Goal: Transaction & Acquisition: Obtain resource

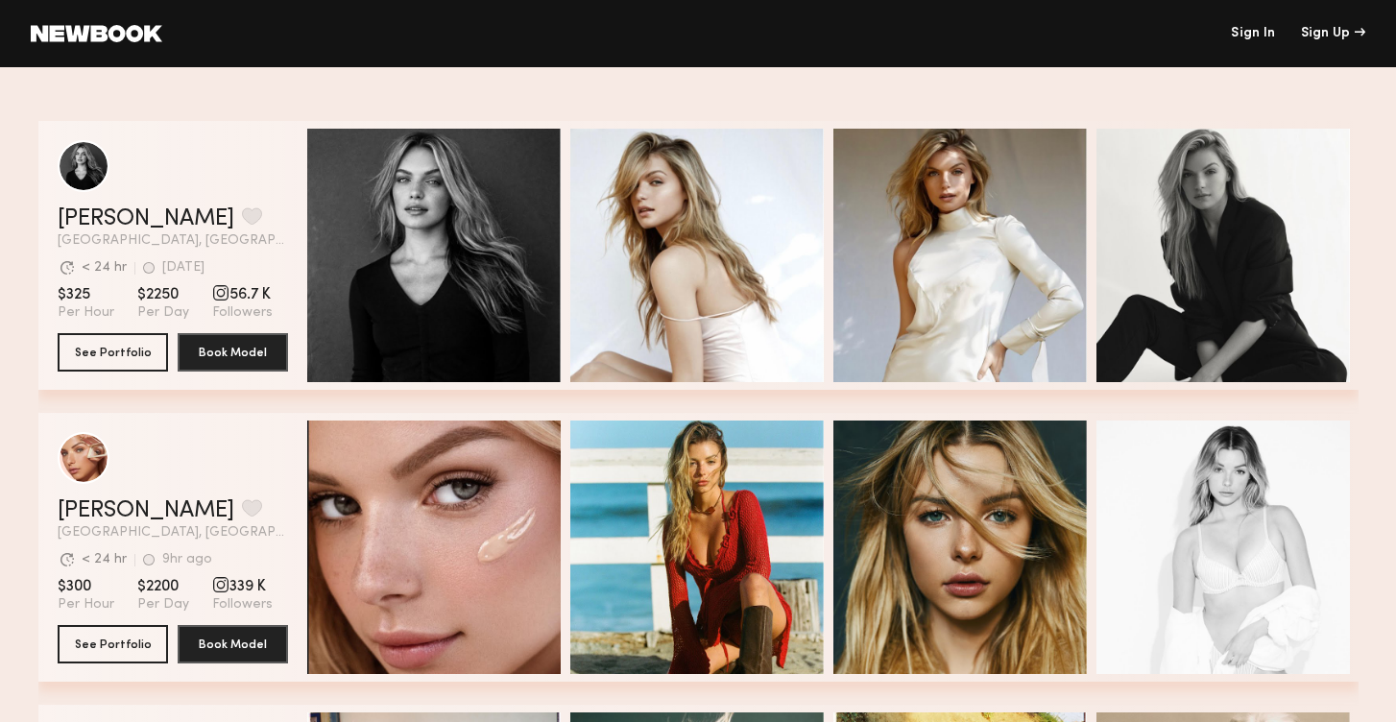
click at [1255, 30] on link "Sign In" at bounding box center [1253, 33] width 44 height 13
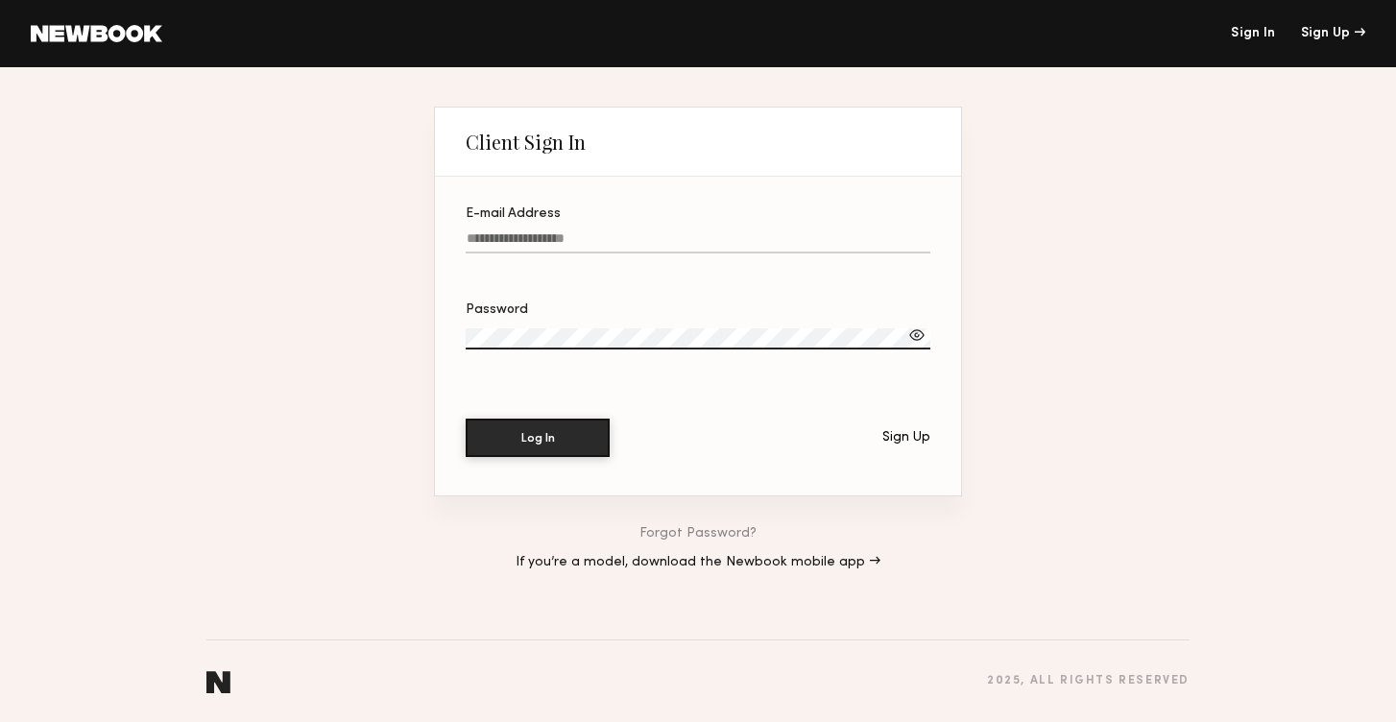
type input "**********"
click at [538, 438] on button "Log In" at bounding box center [538, 438] width 144 height 38
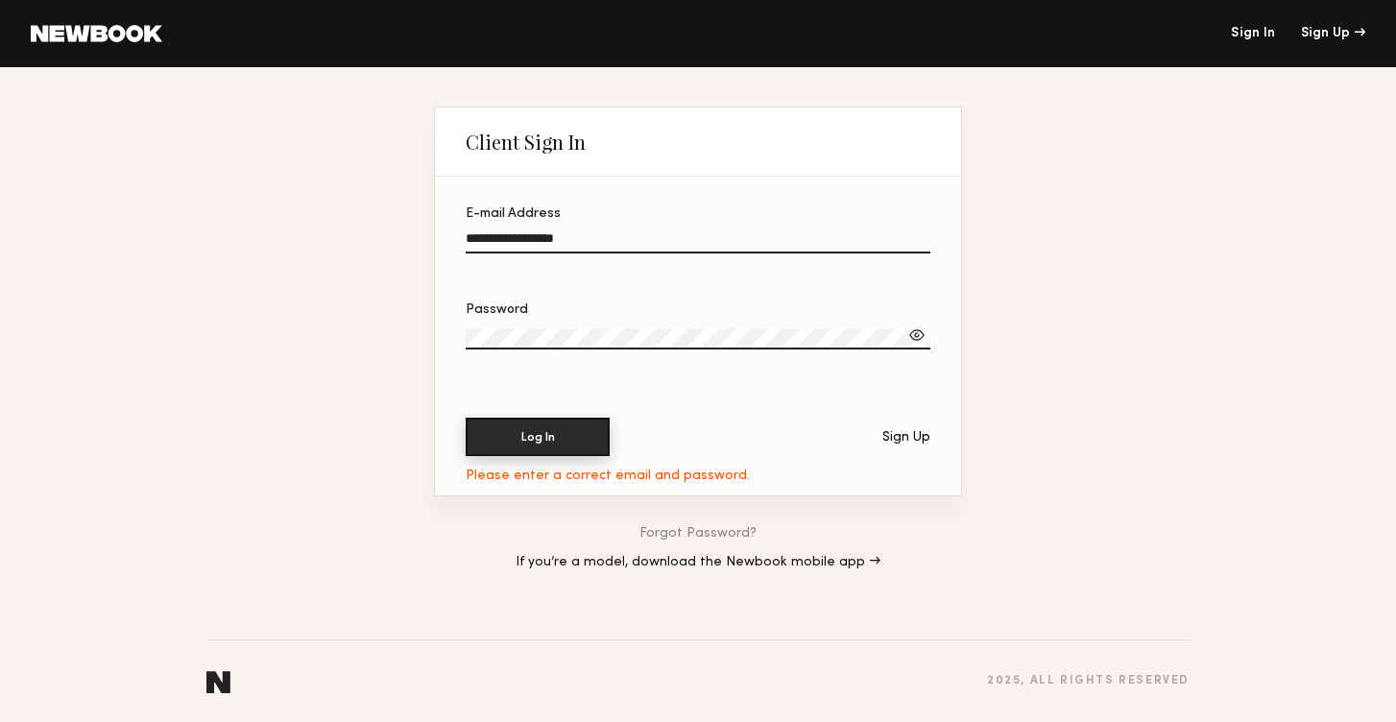
click at [556, 420] on button "Log In" at bounding box center [538, 437] width 144 height 38
click at [923, 337] on div at bounding box center [917, 335] width 19 height 19
click at [150, 26] on link at bounding box center [97, 33] width 132 height 17
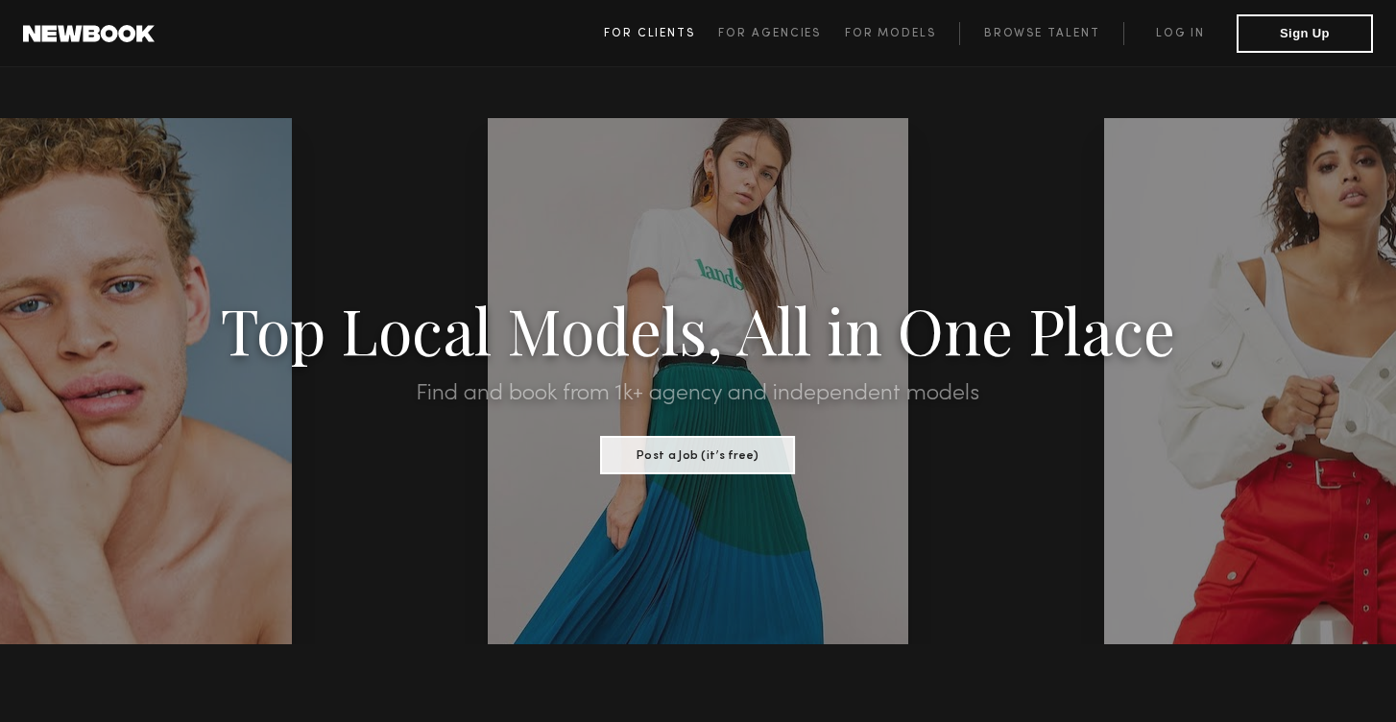
click at [665, 30] on span "For Clients" at bounding box center [649, 34] width 91 height 12
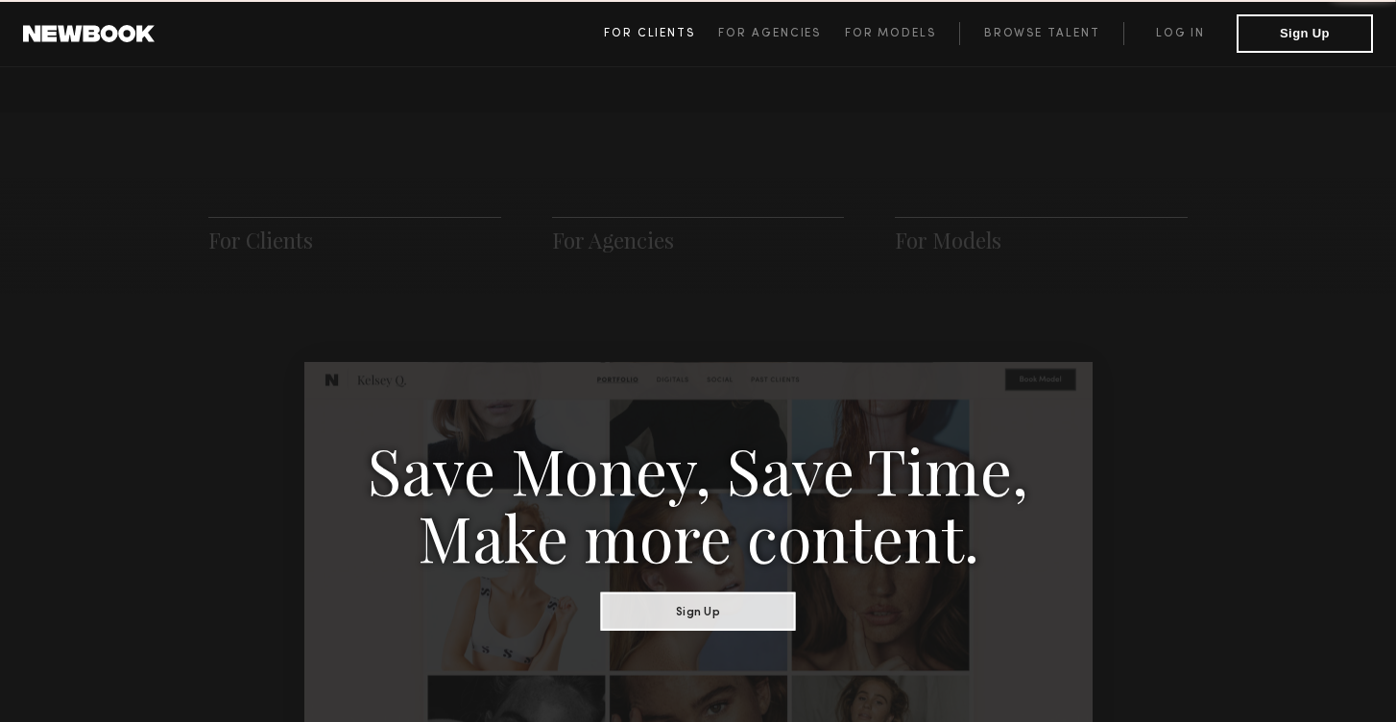
scroll to position [958, 0]
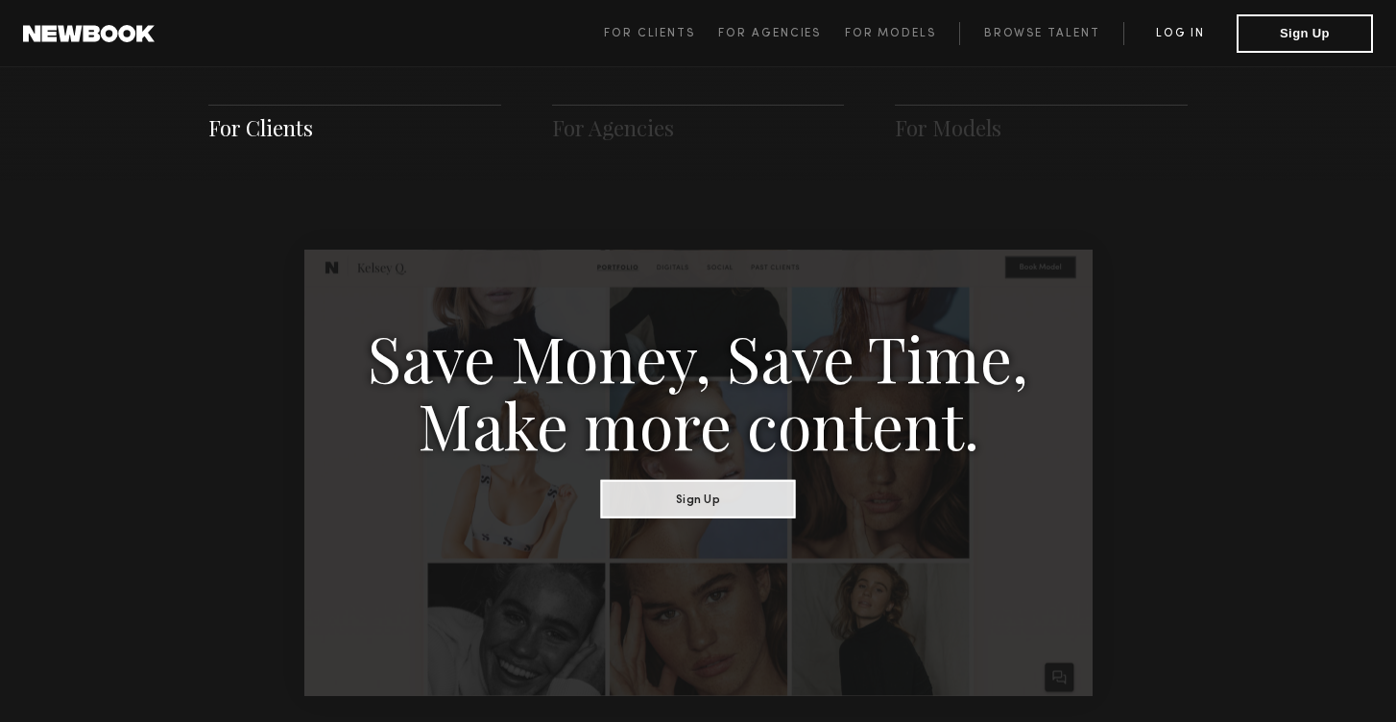
click at [1183, 35] on link "Log in" at bounding box center [1180, 33] width 113 height 23
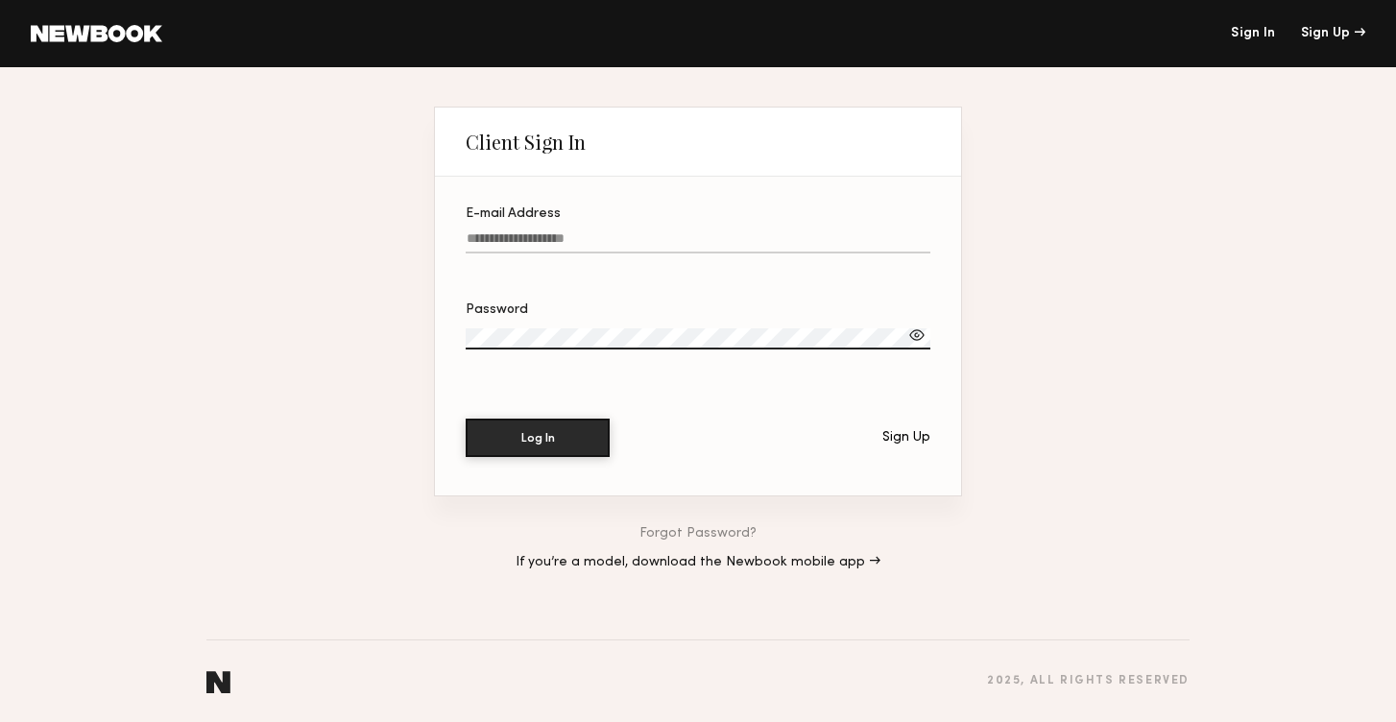
type input "**********"
click at [558, 442] on button "Log In" at bounding box center [538, 437] width 144 height 38
click at [918, 336] on div at bounding box center [917, 335] width 19 height 19
click at [538, 438] on button "Log In" at bounding box center [538, 438] width 144 height 38
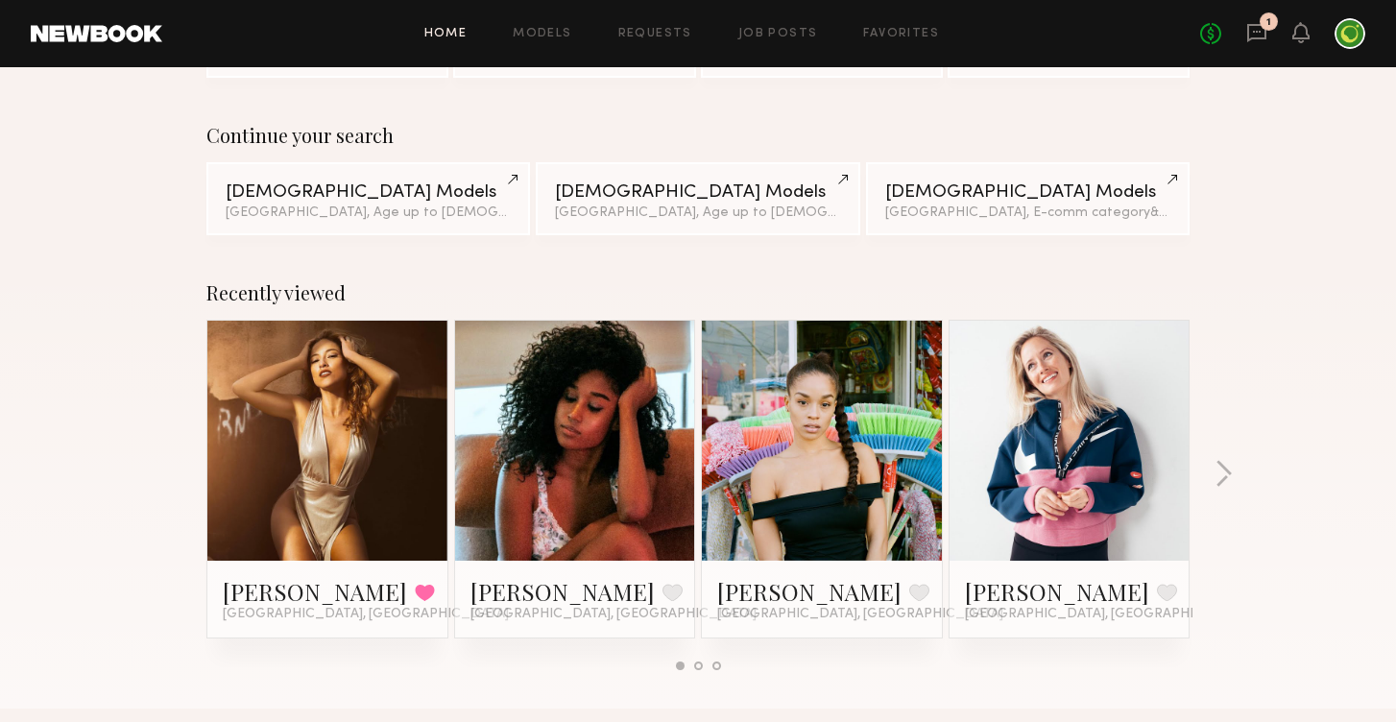
scroll to position [115, 0]
click at [1227, 461] on button "button" at bounding box center [1224, 475] width 18 height 32
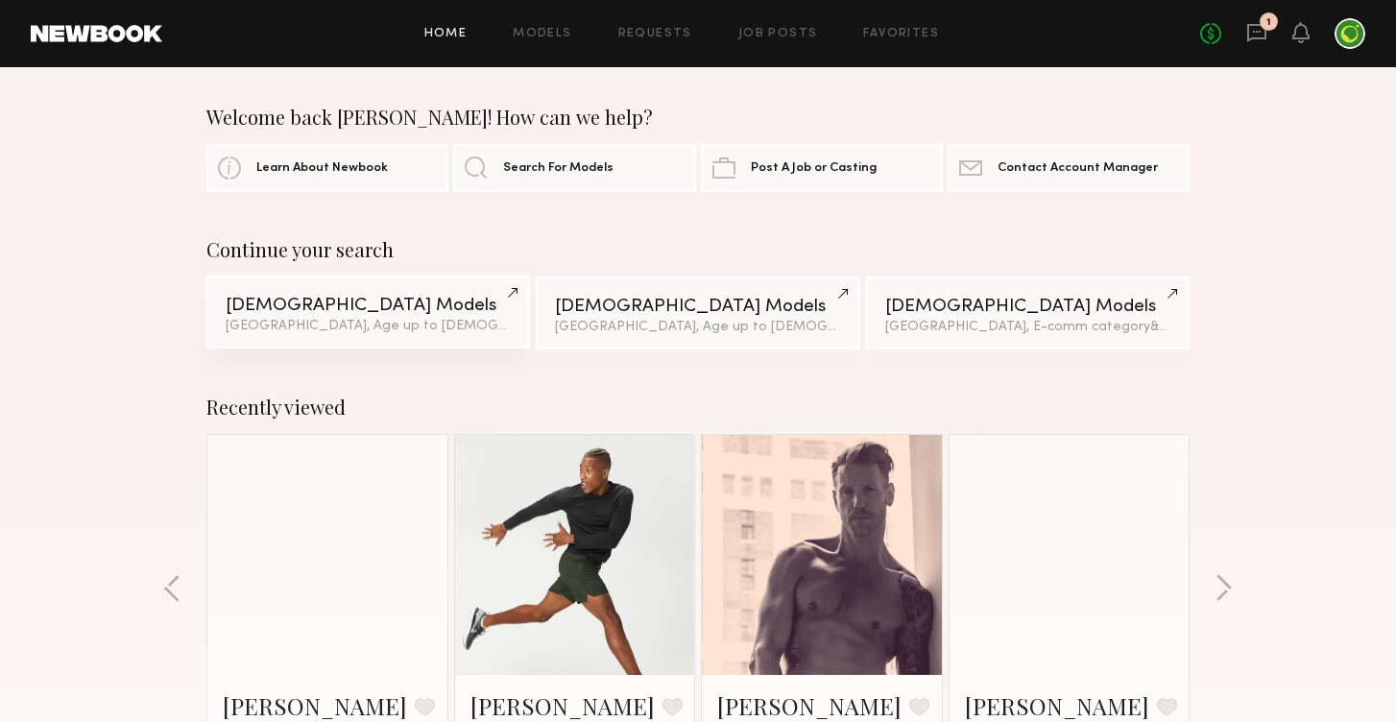
scroll to position [0, 0]
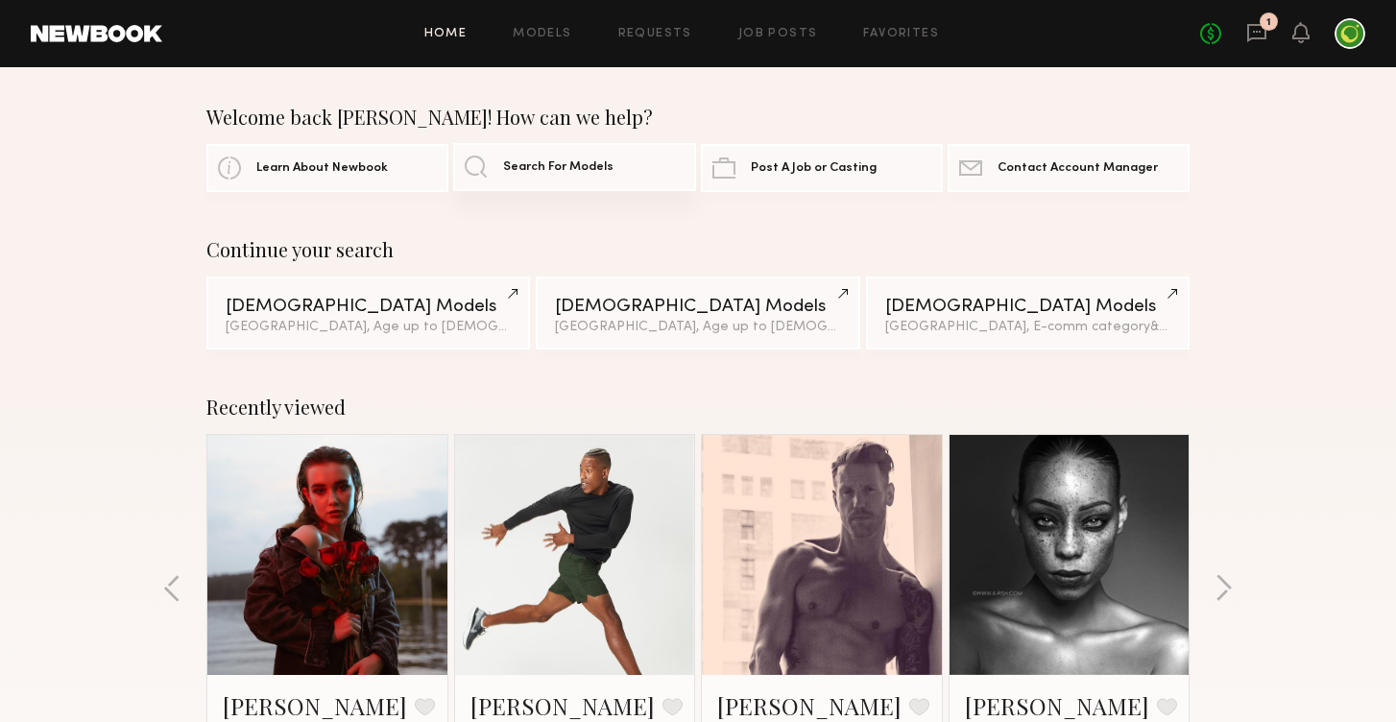
click at [571, 176] on link "Search For Models" at bounding box center [574, 167] width 242 height 48
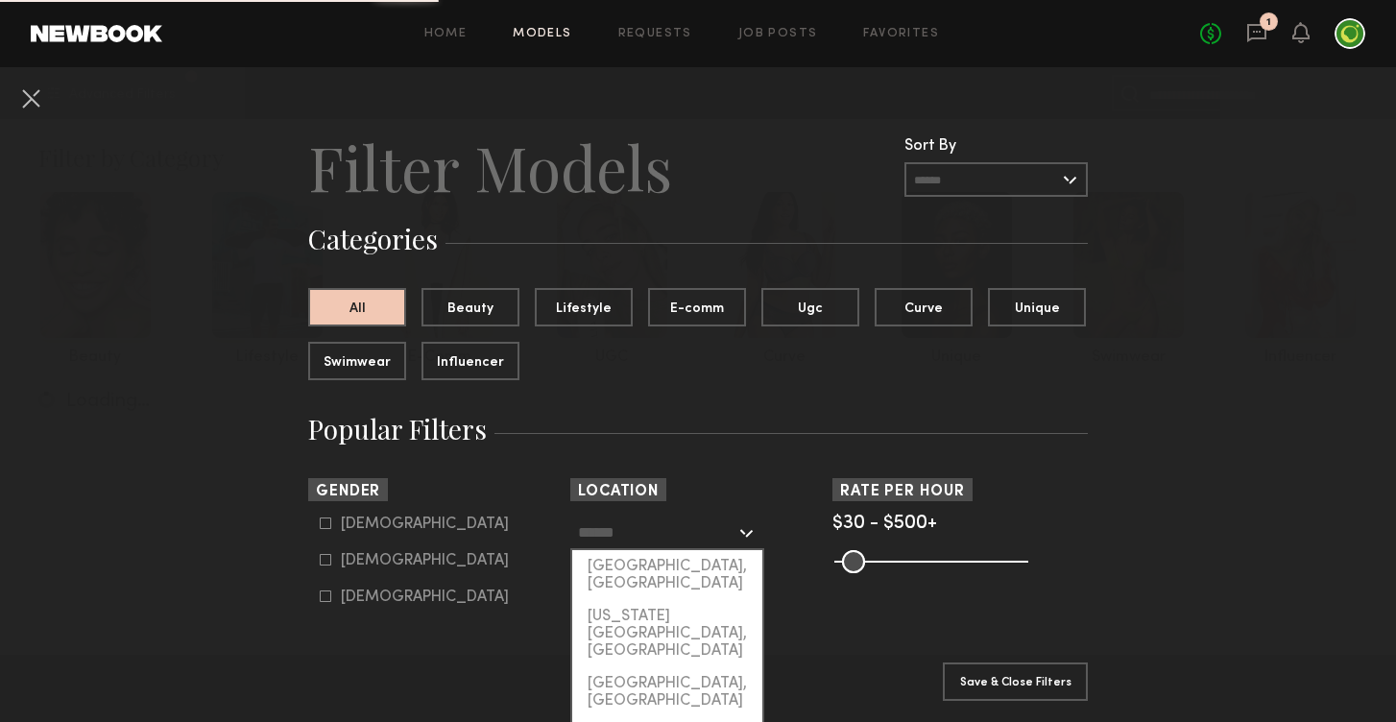
click at [640, 528] on input "text" at bounding box center [657, 532] width 158 height 33
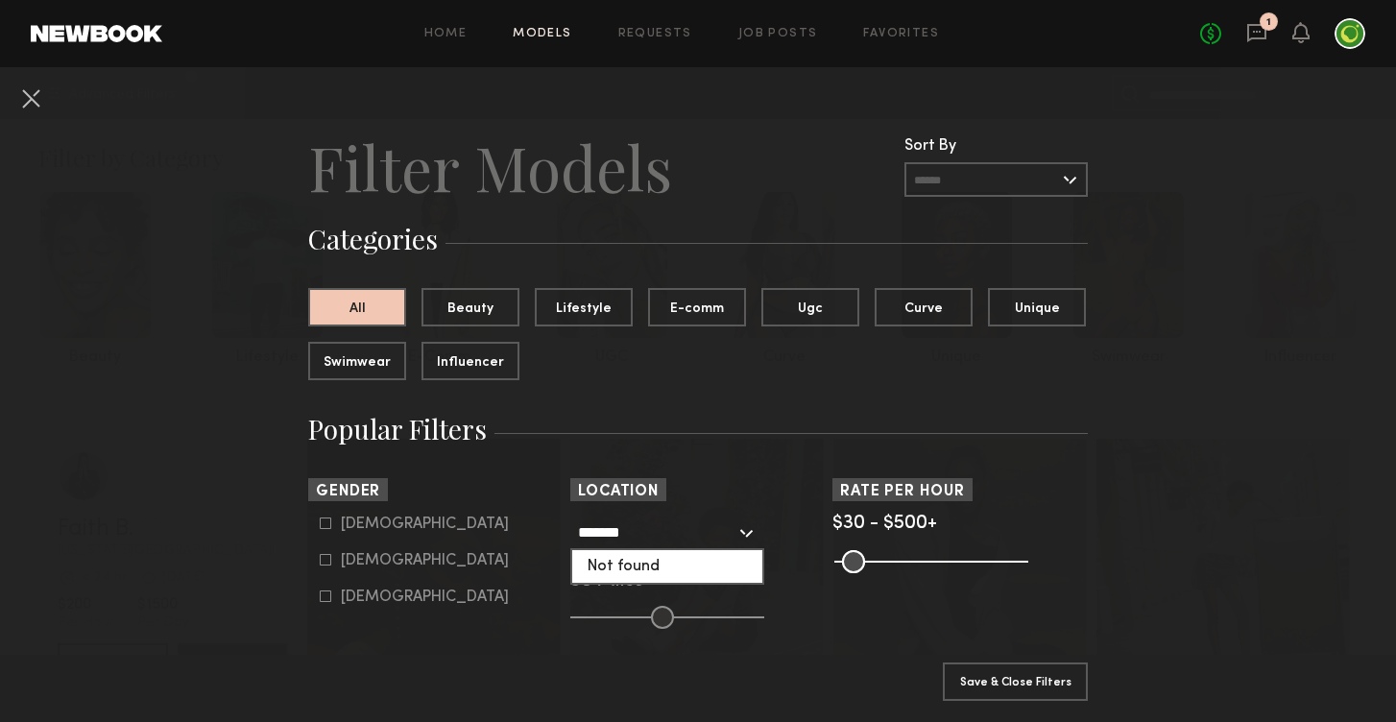
click at [614, 537] on input "*******" at bounding box center [657, 532] width 158 height 33
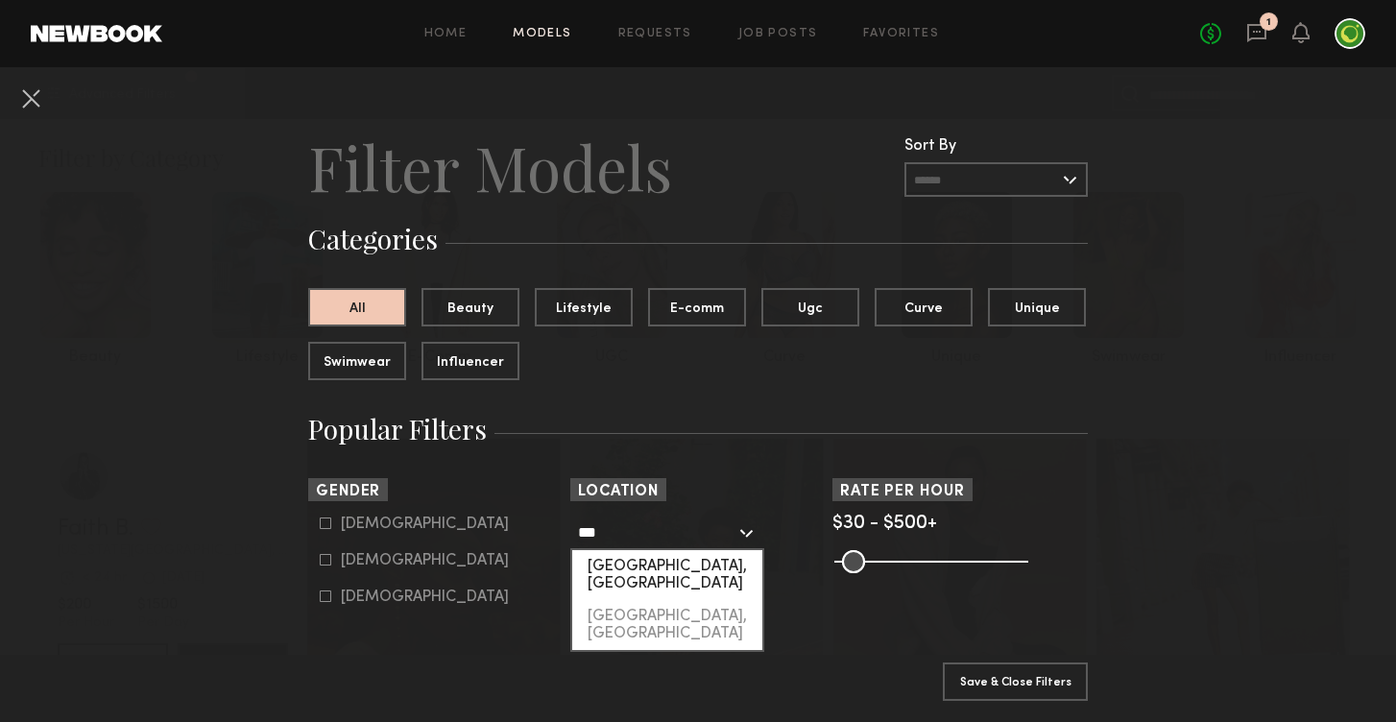
click at [631, 566] on div "[GEOGRAPHIC_DATA], [GEOGRAPHIC_DATA]" at bounding box center [667, 575] width 190 height 50
type input "**********"
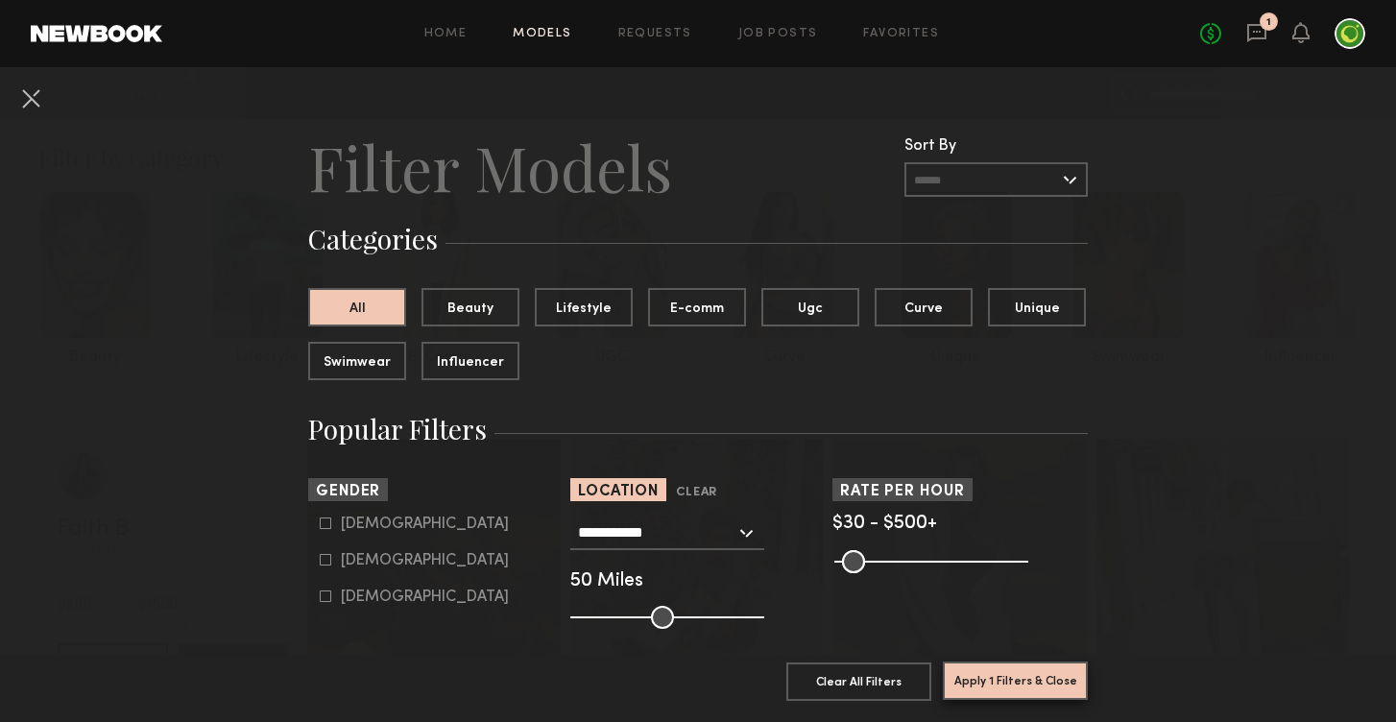
click at [1031, 688] on button "Apply 1 Filters & Close" at bounding box center [1015, 681] width 145 height 38
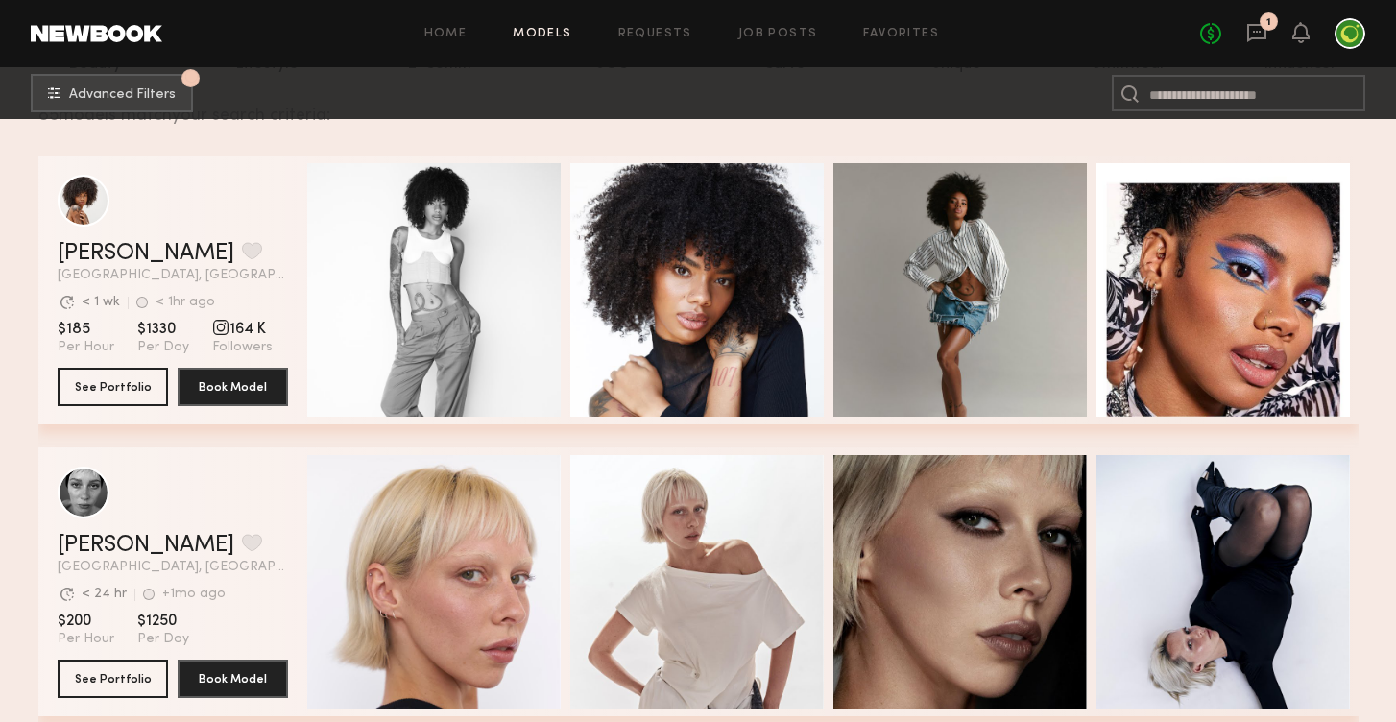
scroll to position [507, 0]
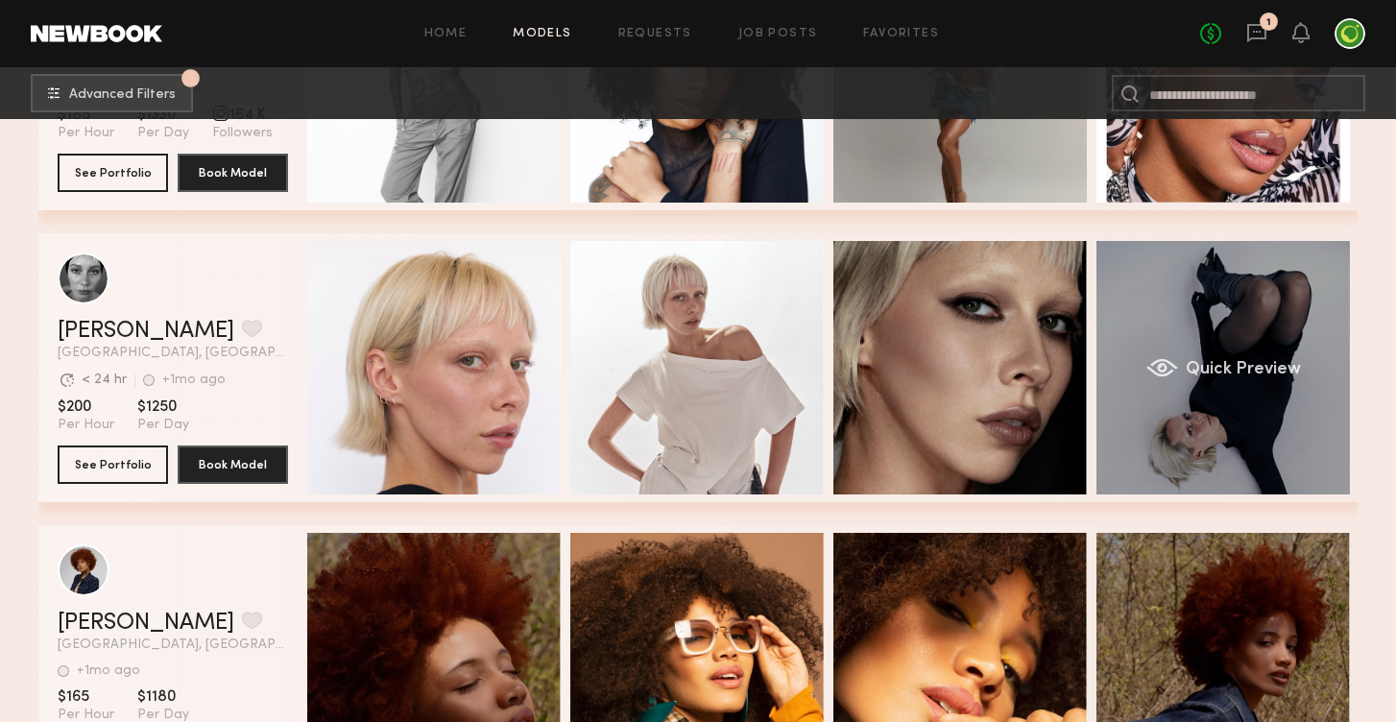
click at [1286, 305] on div "Quick Preview" at bounding box center [1224, 368] width 254 height 254
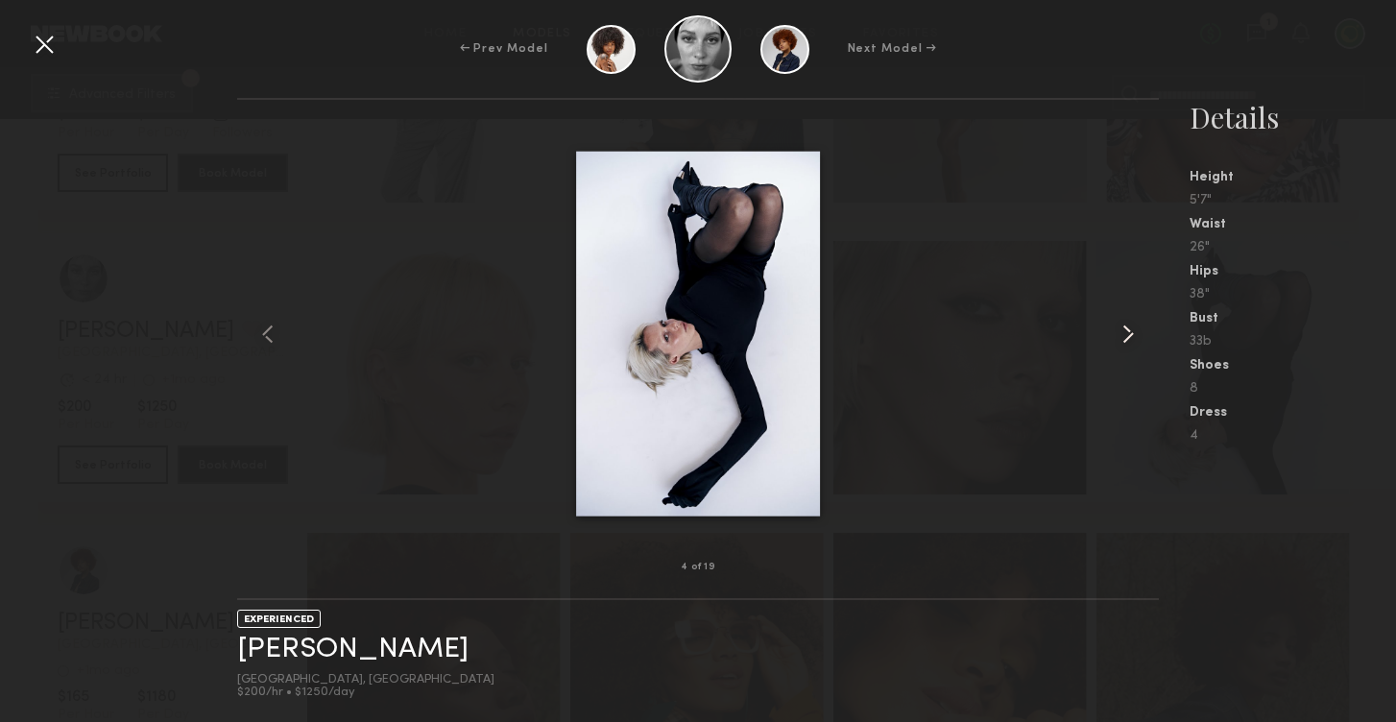
click at [1127, 327] on common-icon at bounding box center [1128, 334] width 31 height 31
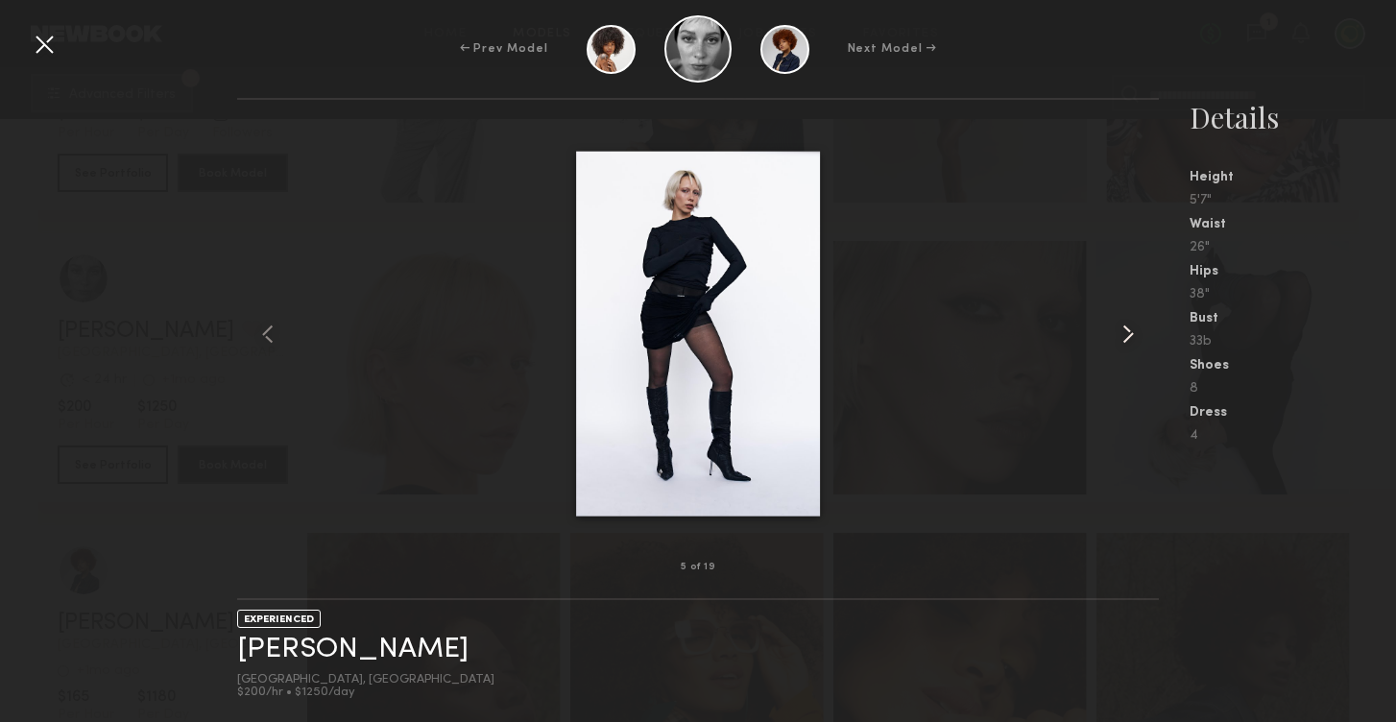
click at [1127, 327] on common-icon at bounding box center [1128, 334] width 31 height 31
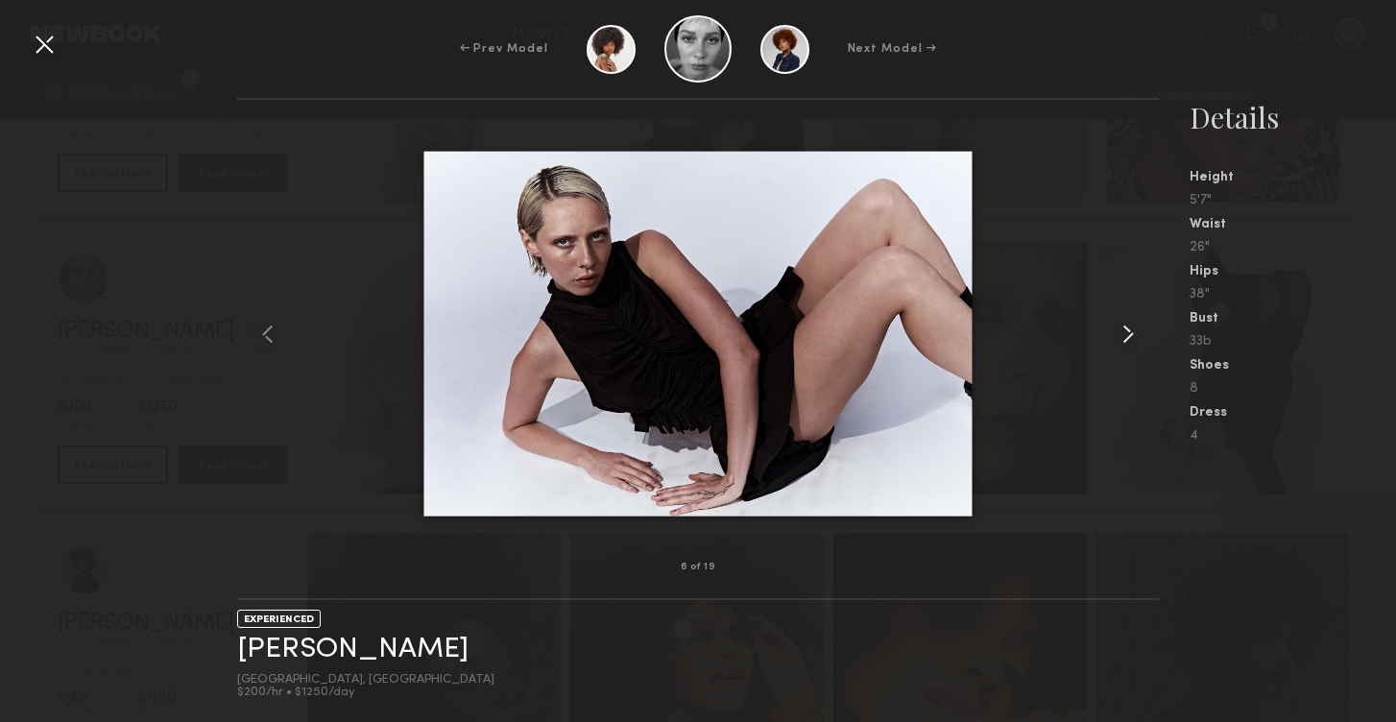
click at [1127, 327] on common-icon at bounding box center [1128, 334] width 31 height 31
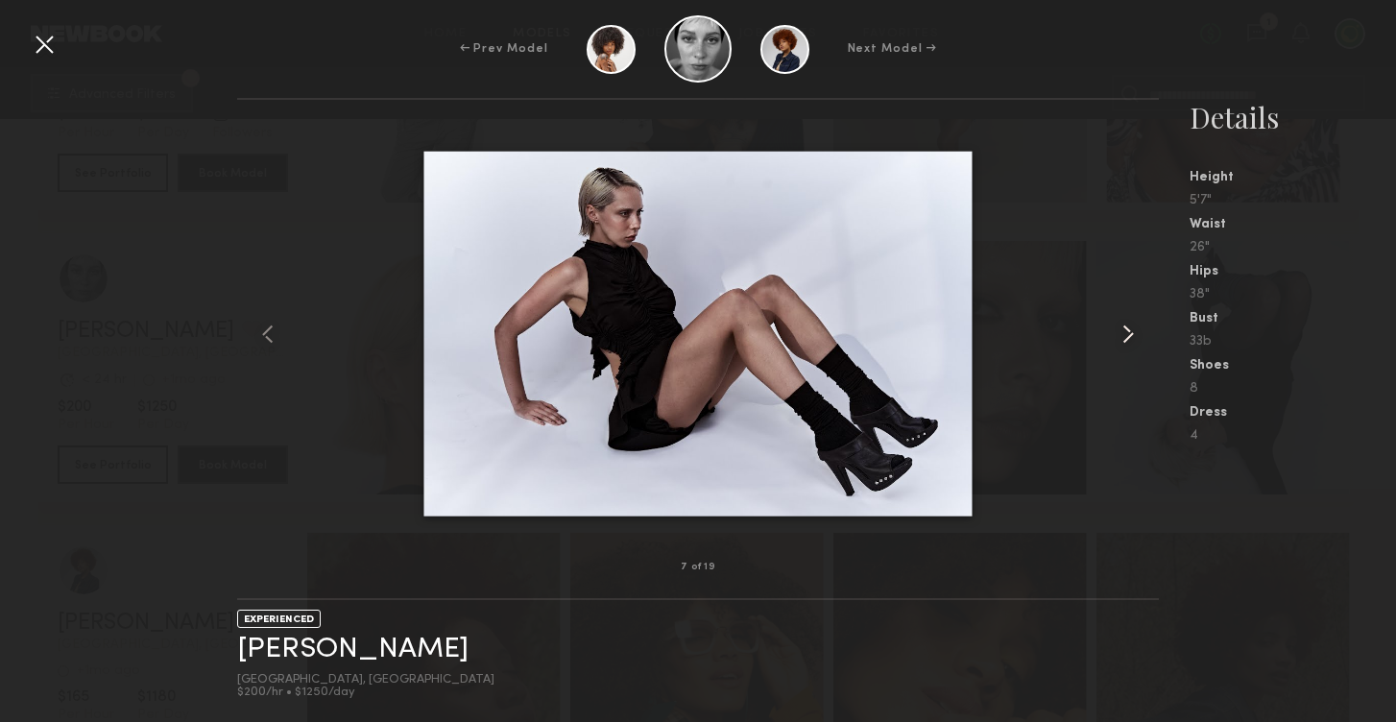
click at [1127, 327] on common-icon at bounding box center [1128, 334] width 31 height 31
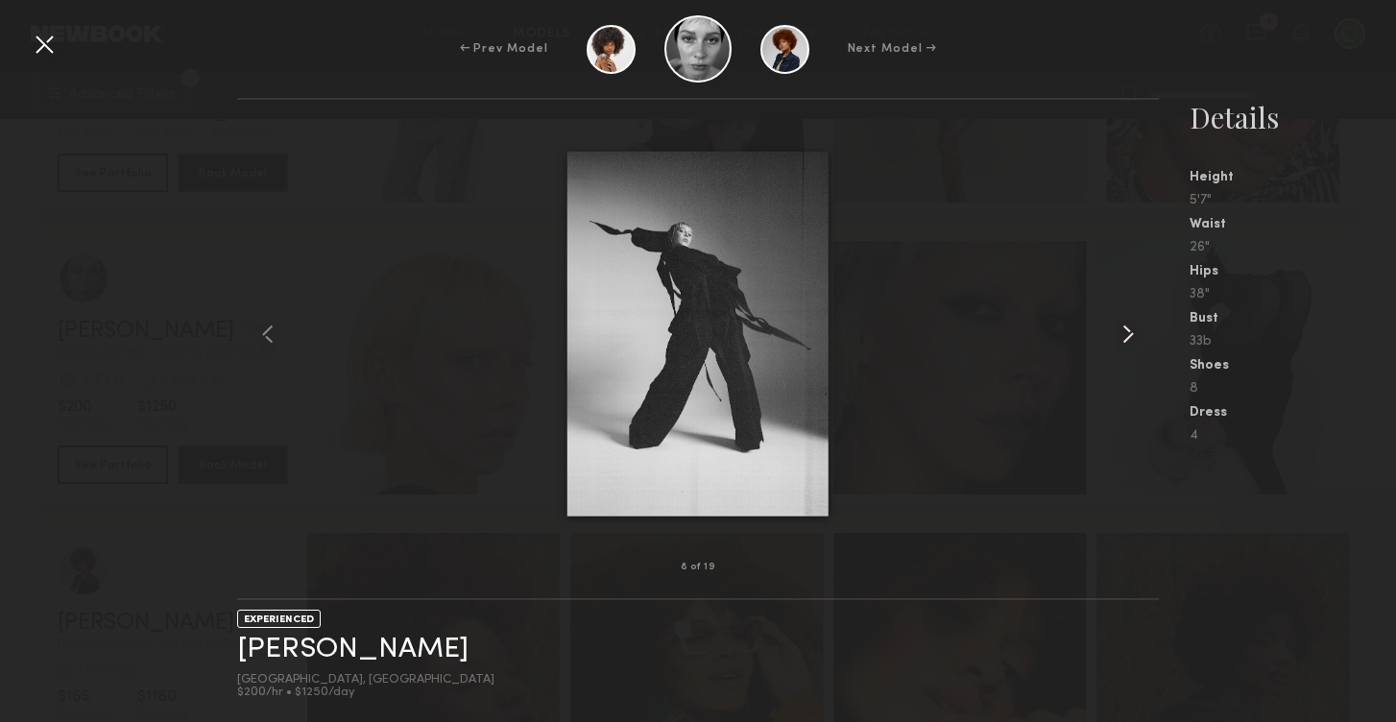
click at [1127, 328] on common-icon at bounding box center [1128, 334] width 31 height 31
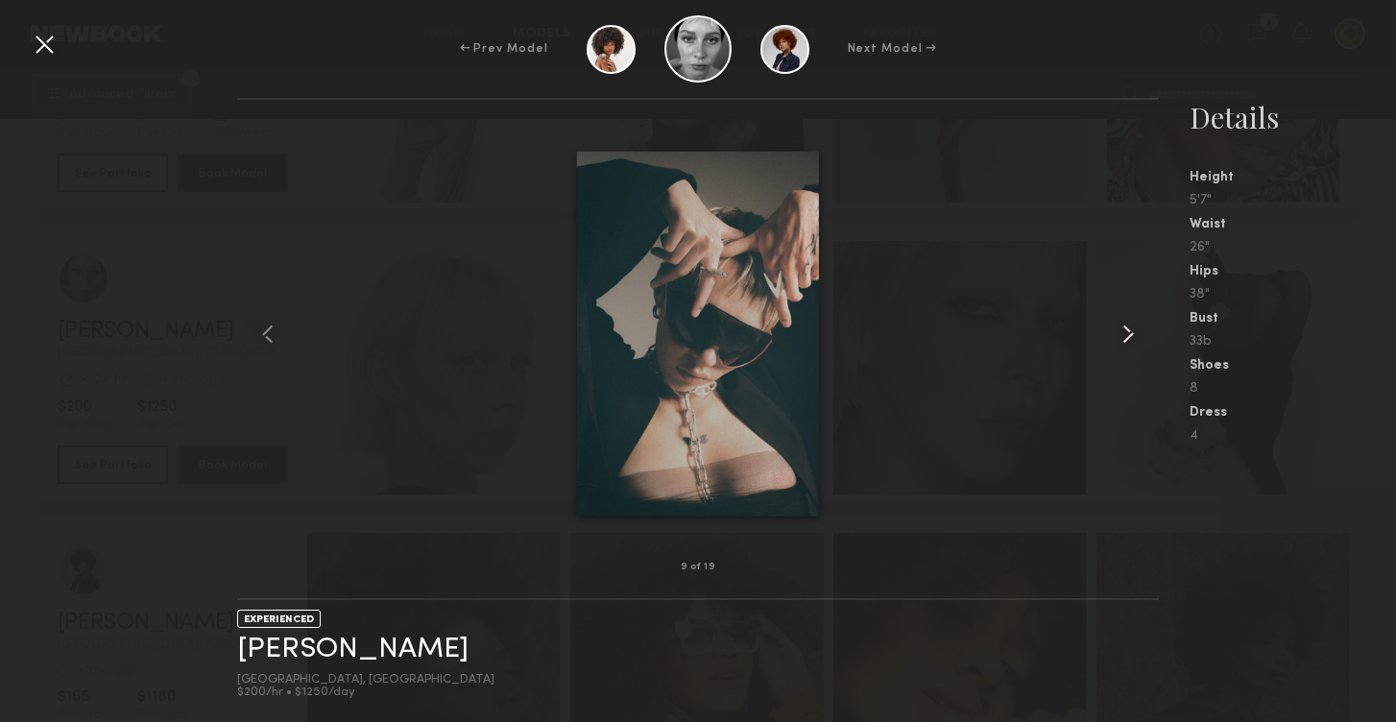
click at [1127, 328] on common-icon at bounding box center [1128, 334] width 31 height 31
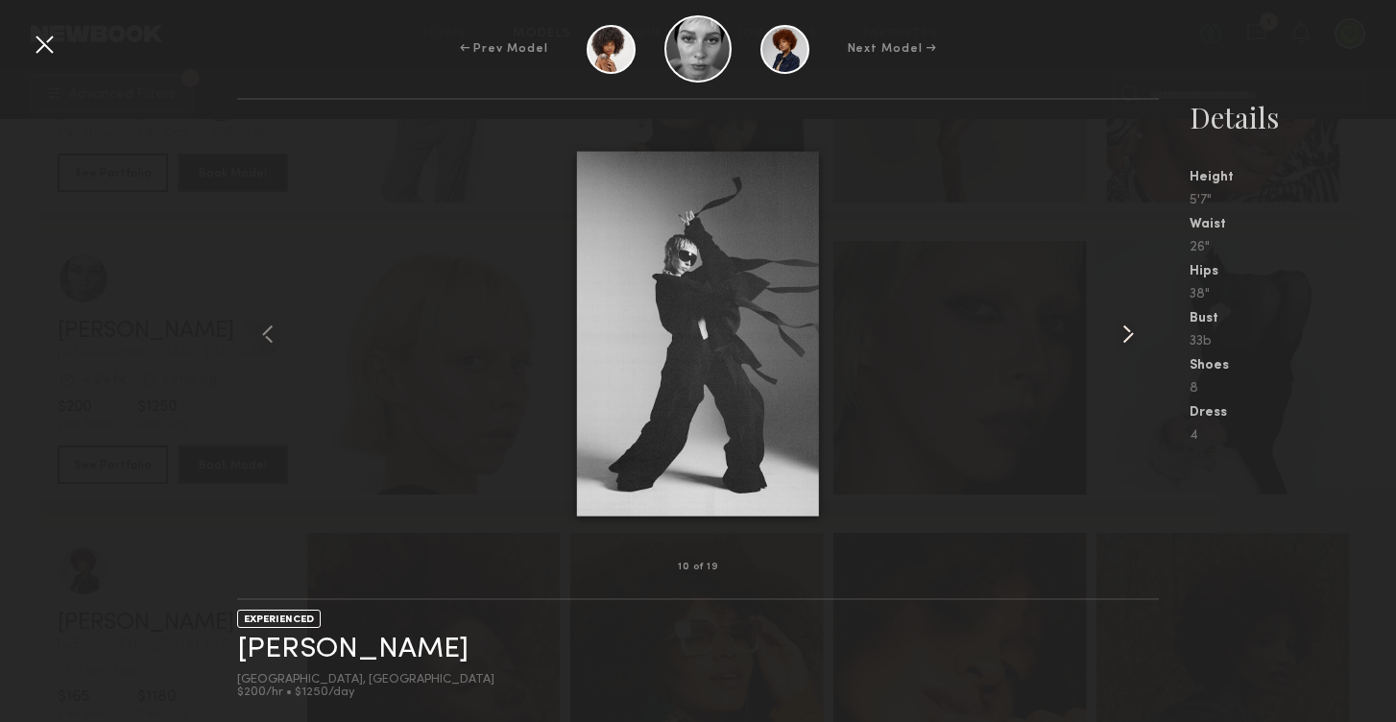
click at [1127, 328] on common-icon at bounding box center [1128, 334] width 31 height 31
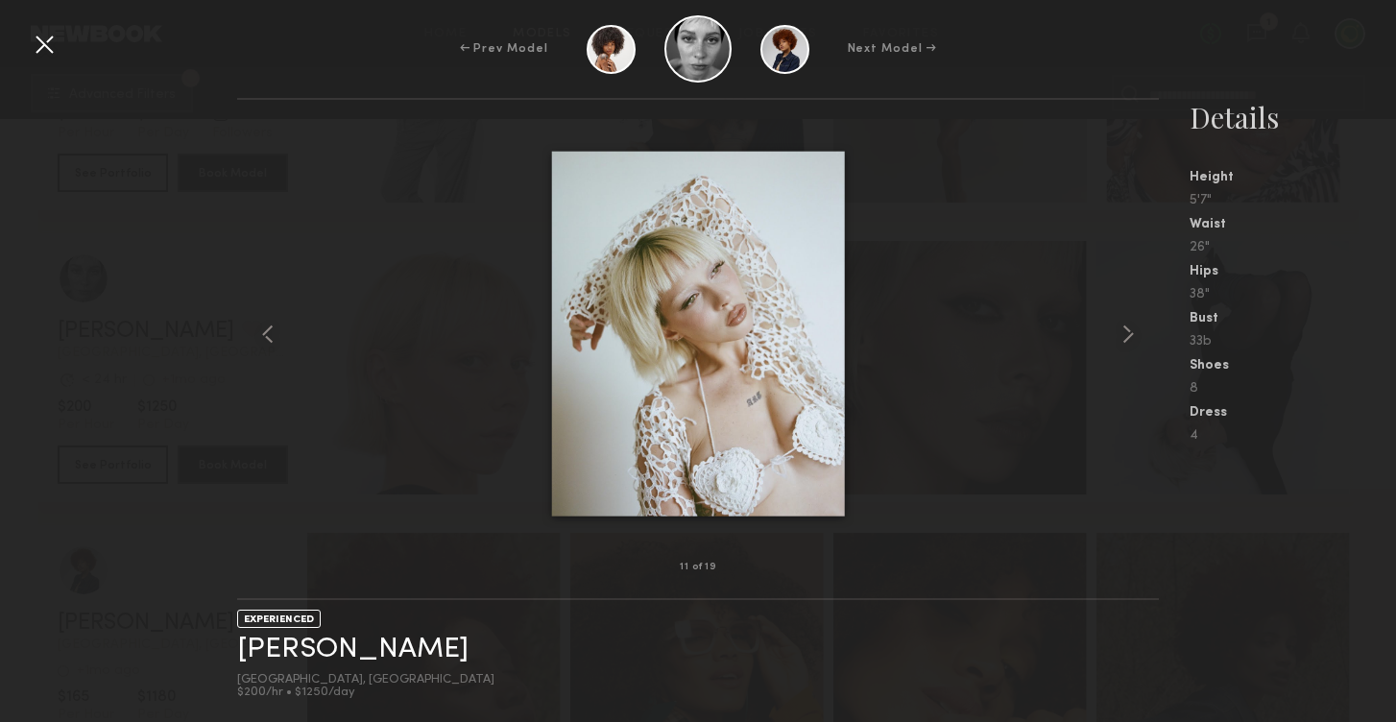
click at [46, 48] on div at bounding box center [44, 44] width 31 height 31
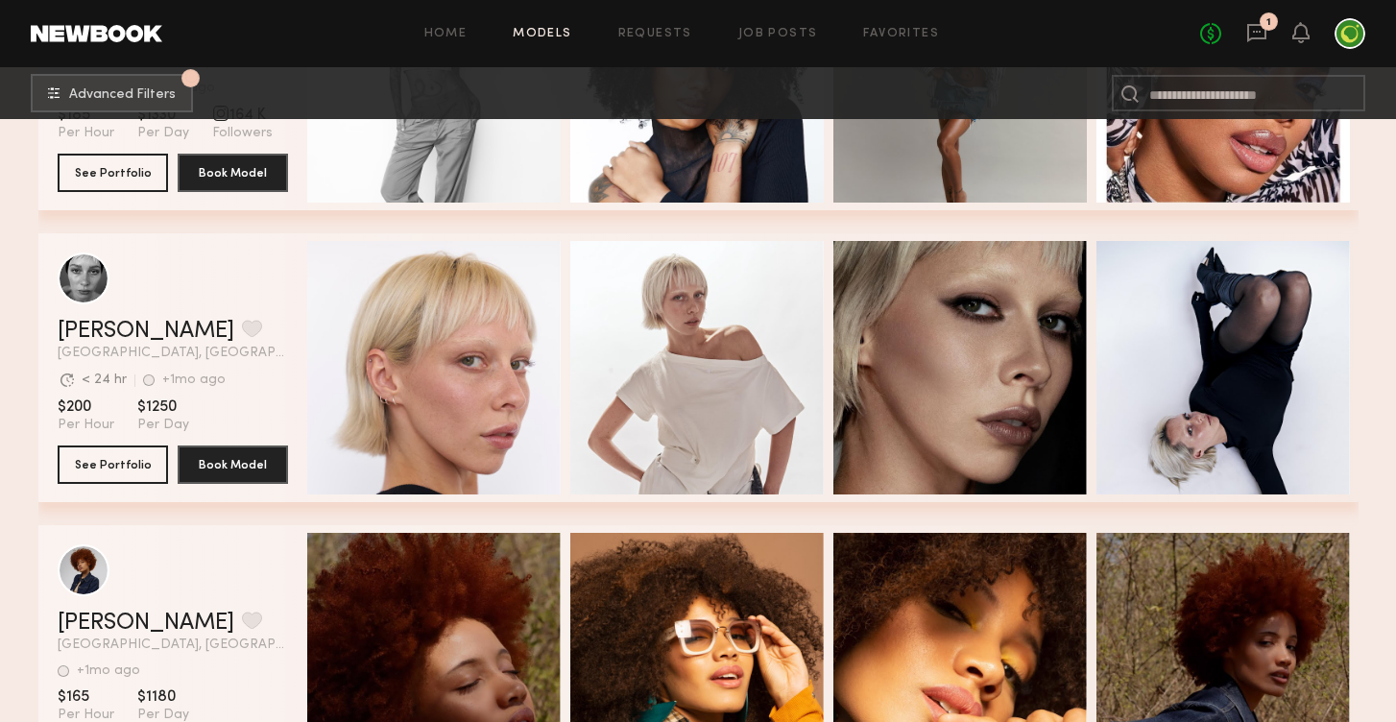
click at [147, 345] on div "[PERSON_NAME] Favorite [GEOGRAPHIC_DATA], [GEOGRAPHIC_DATA] Avg. request respon…" at bounding box center [173, 340] width 230 height 40
click at [242, 334] on button "grid" at bounding box center [252, 328] width 20 height 17
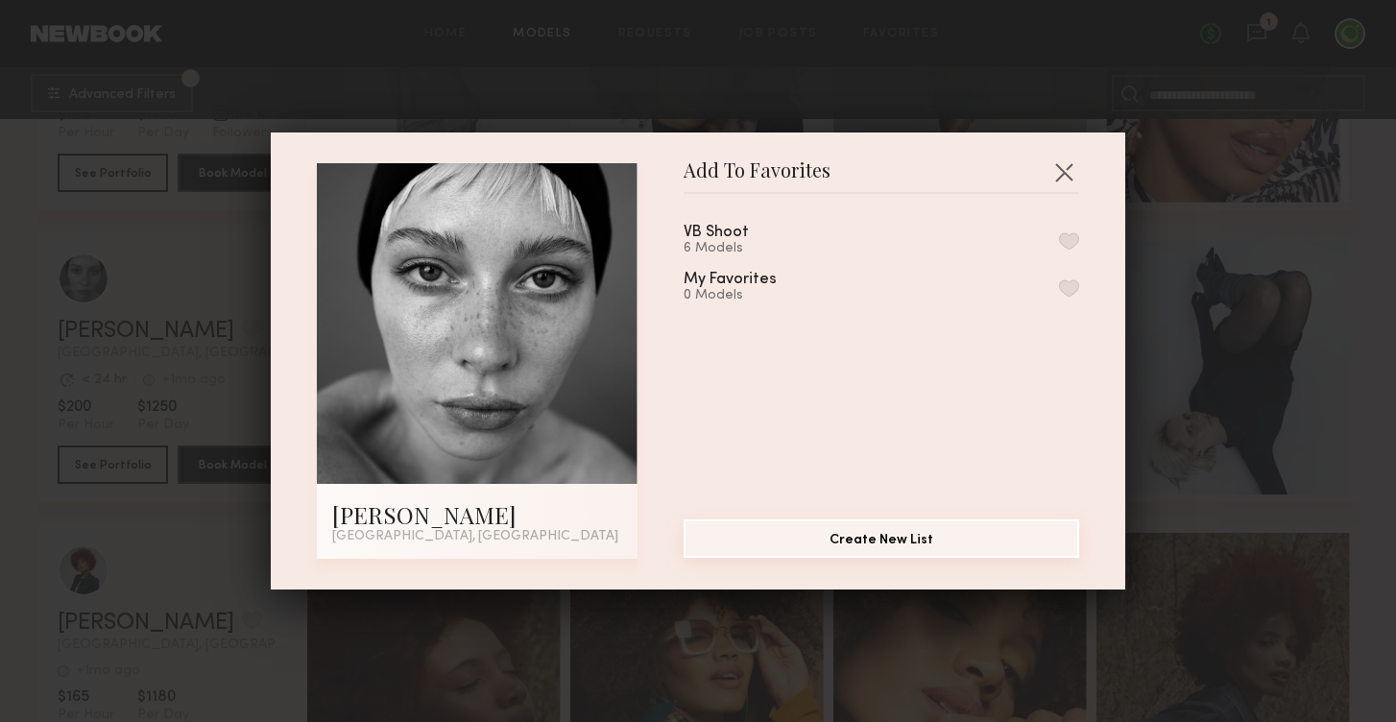
click at [928, 541] on button "Create New List" at bounding box center [882, 539] width 396 height 38
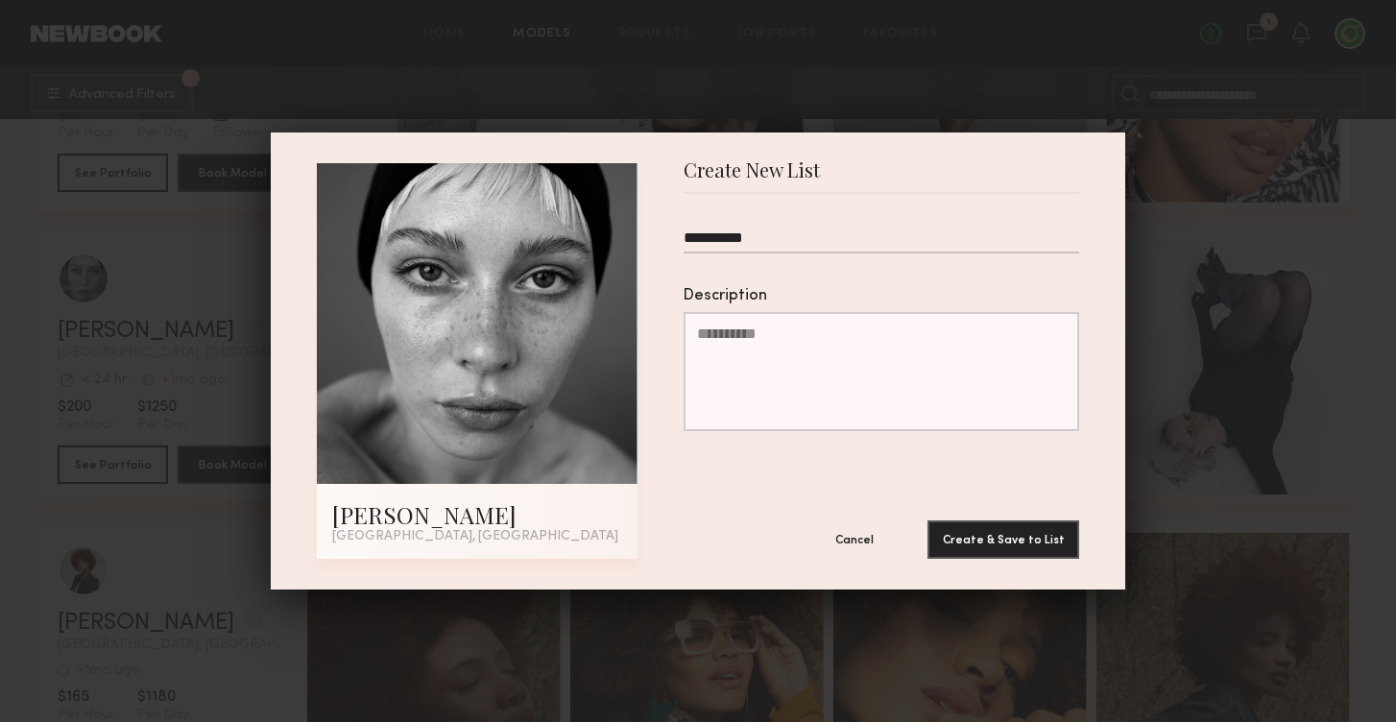
type input "**********"
click at [1004, 540] on button "Create & Save to List" at bounding box center [1004, 540] width 152 height 38
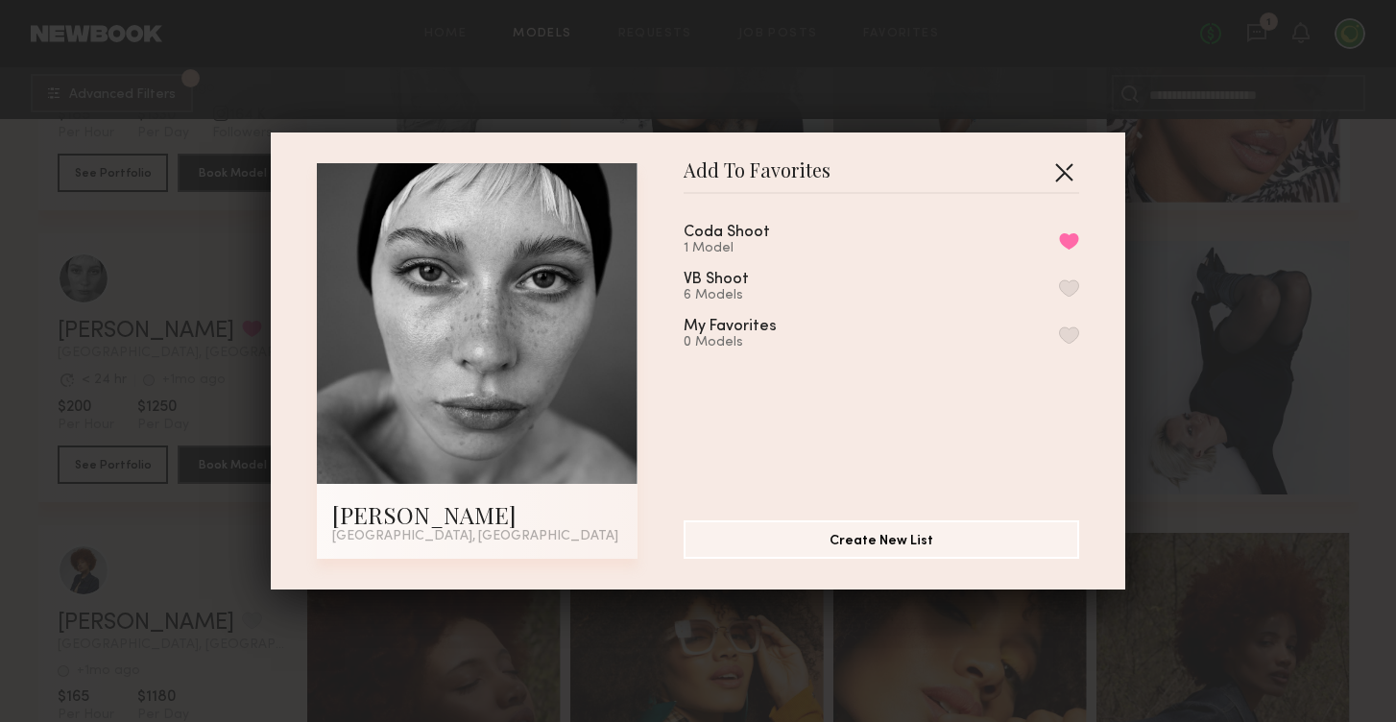
click at [1068, 172] on button "button" at bounding box center [1064, 172] width 31 height 31
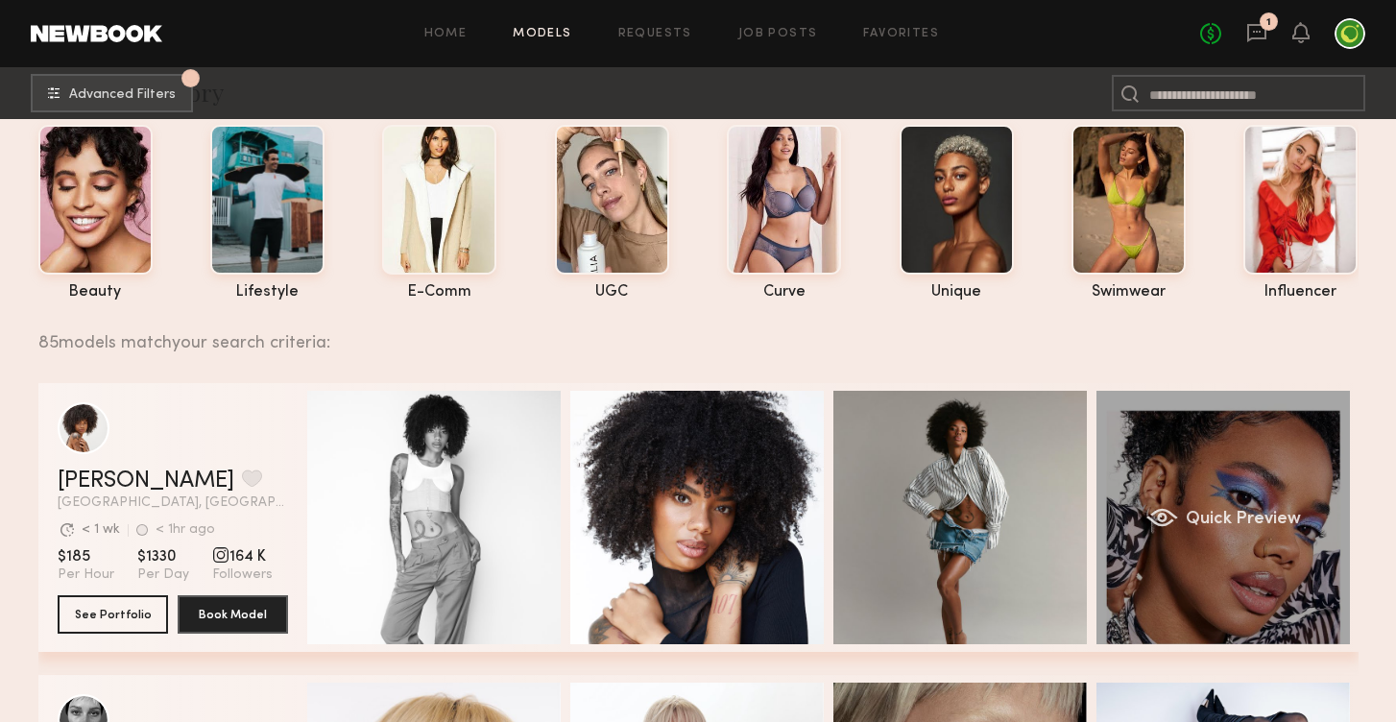
scroll to position [60, 0]
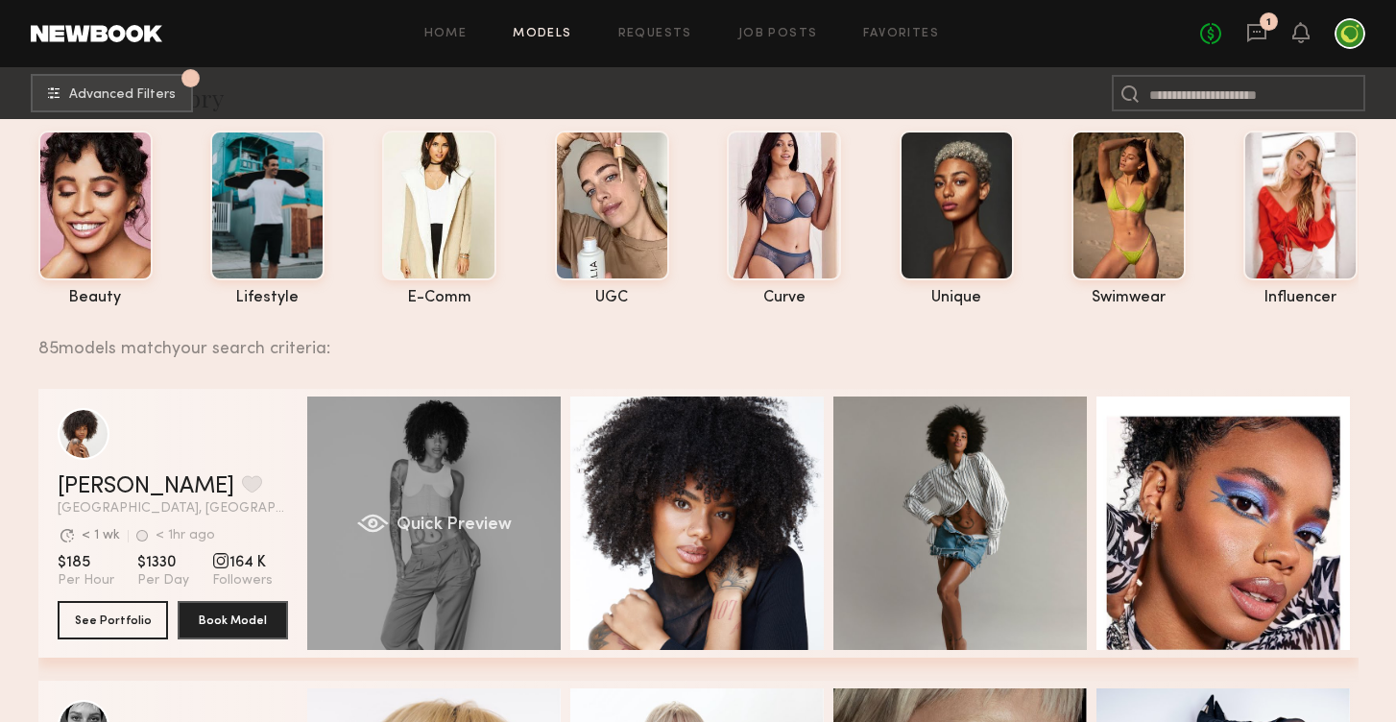
click at [434, 474] on div "Quick Preview" at bounding box center [434, 524] width 254 height 254
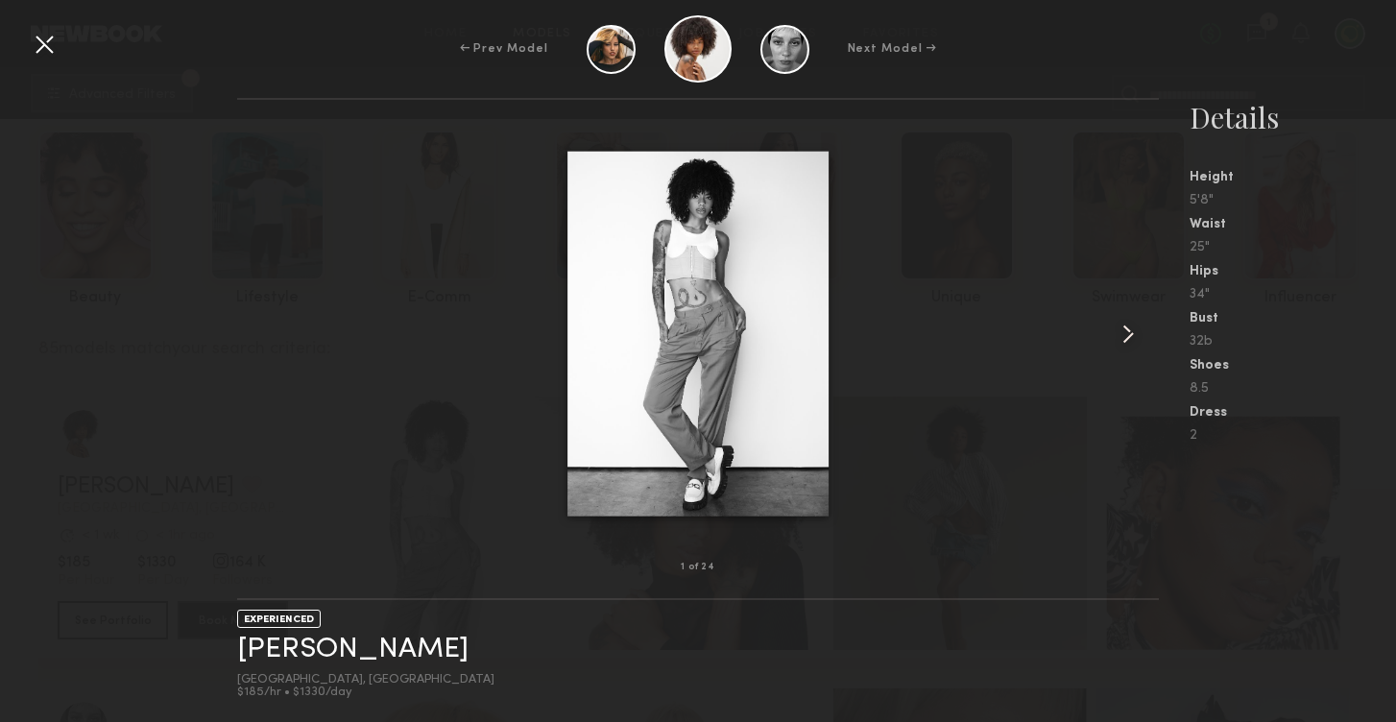
click at [1131, 333] on common-icon at bounding box center [1128, 334] width 31 height 31
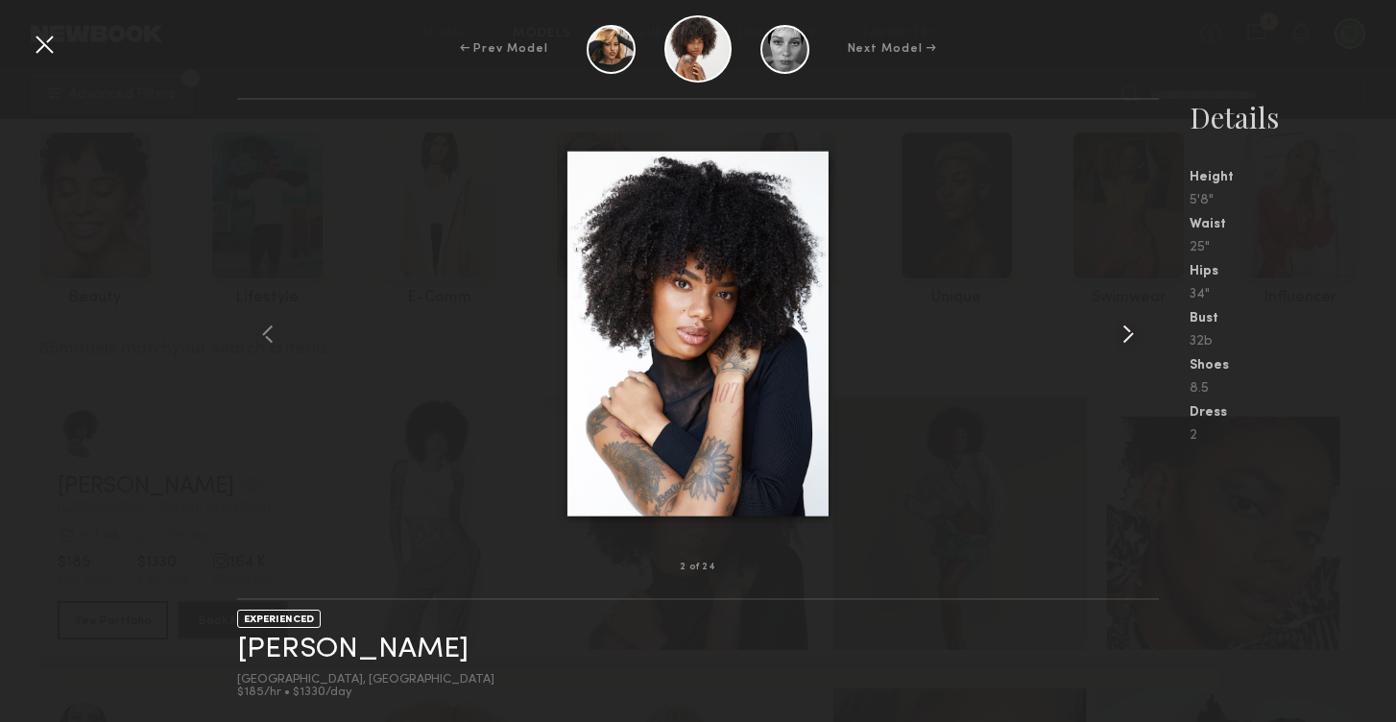
click at [1131, 333] on common-icon at bounding box center [1128, 334] width 31 height 31
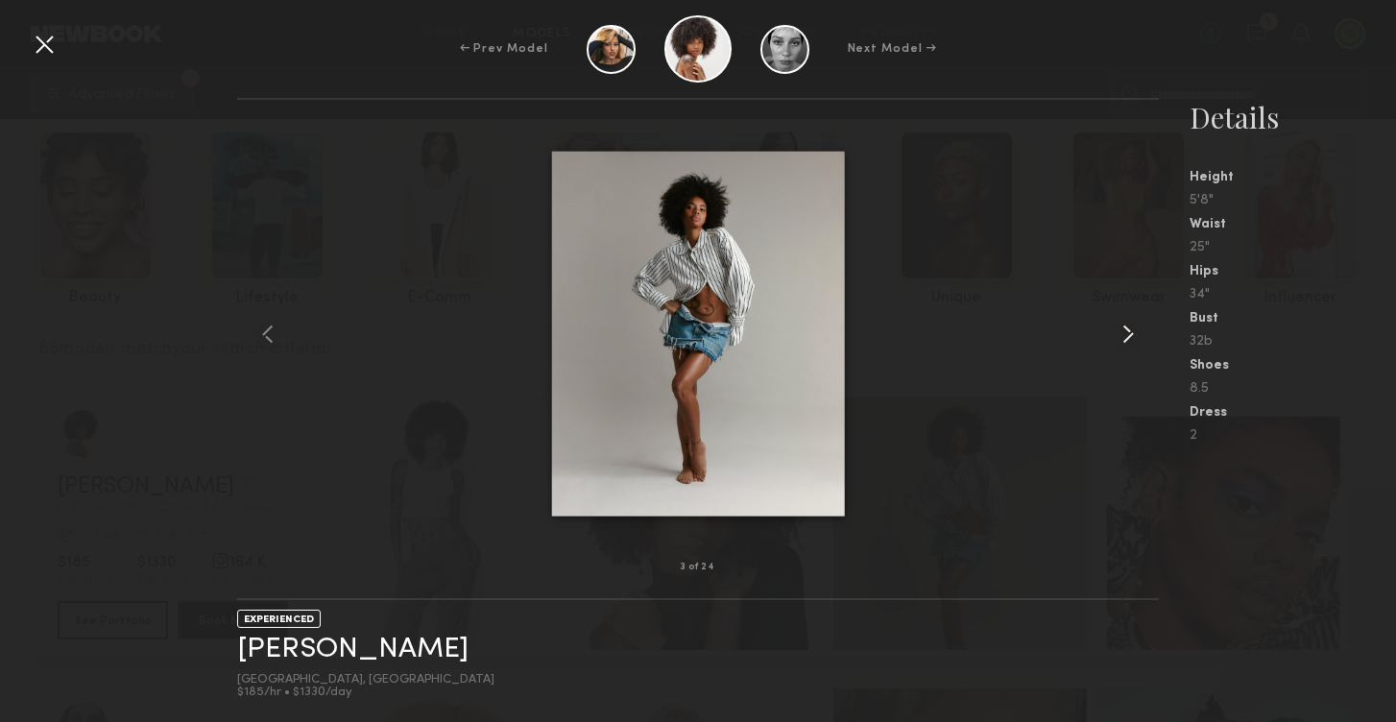
click at [1131, 333] on common-icon at bounding box center [1128, 334] width 31 height 31
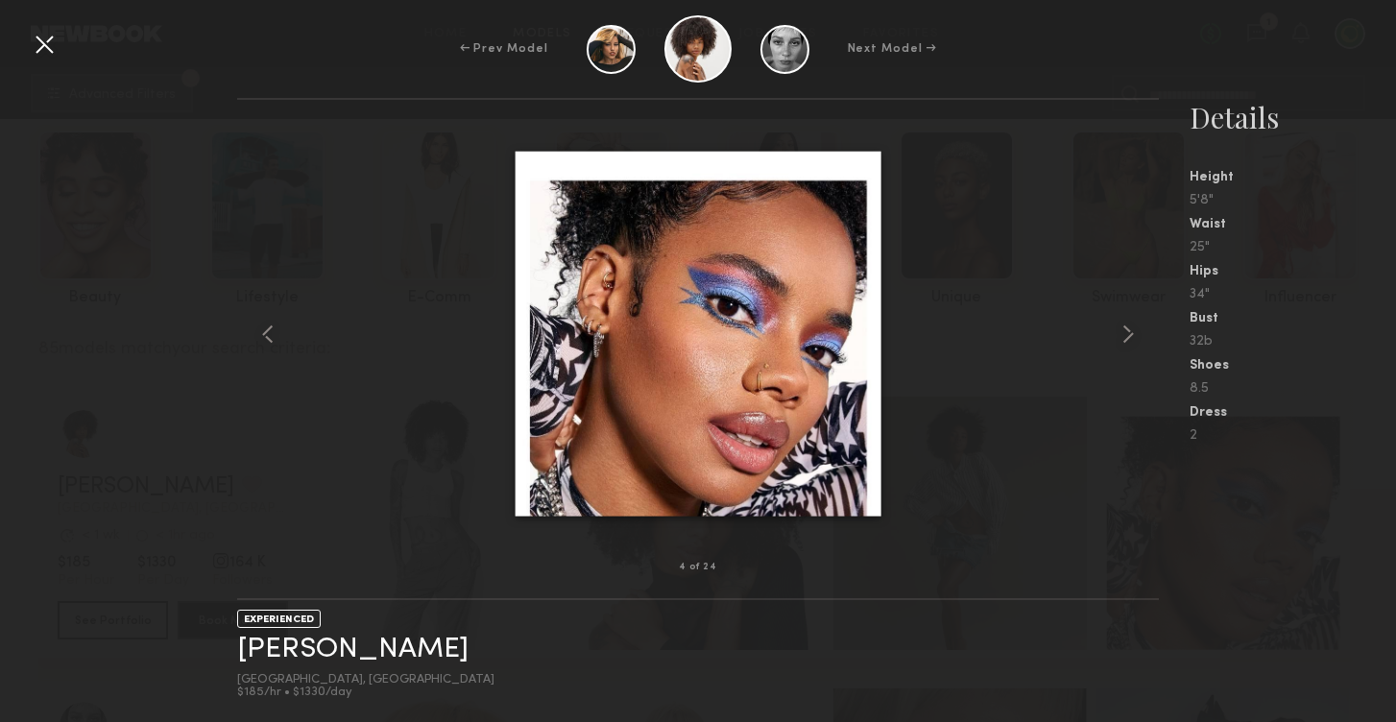
click at [36, 40] on div at bounding box center [44, 44] width 31 height 31
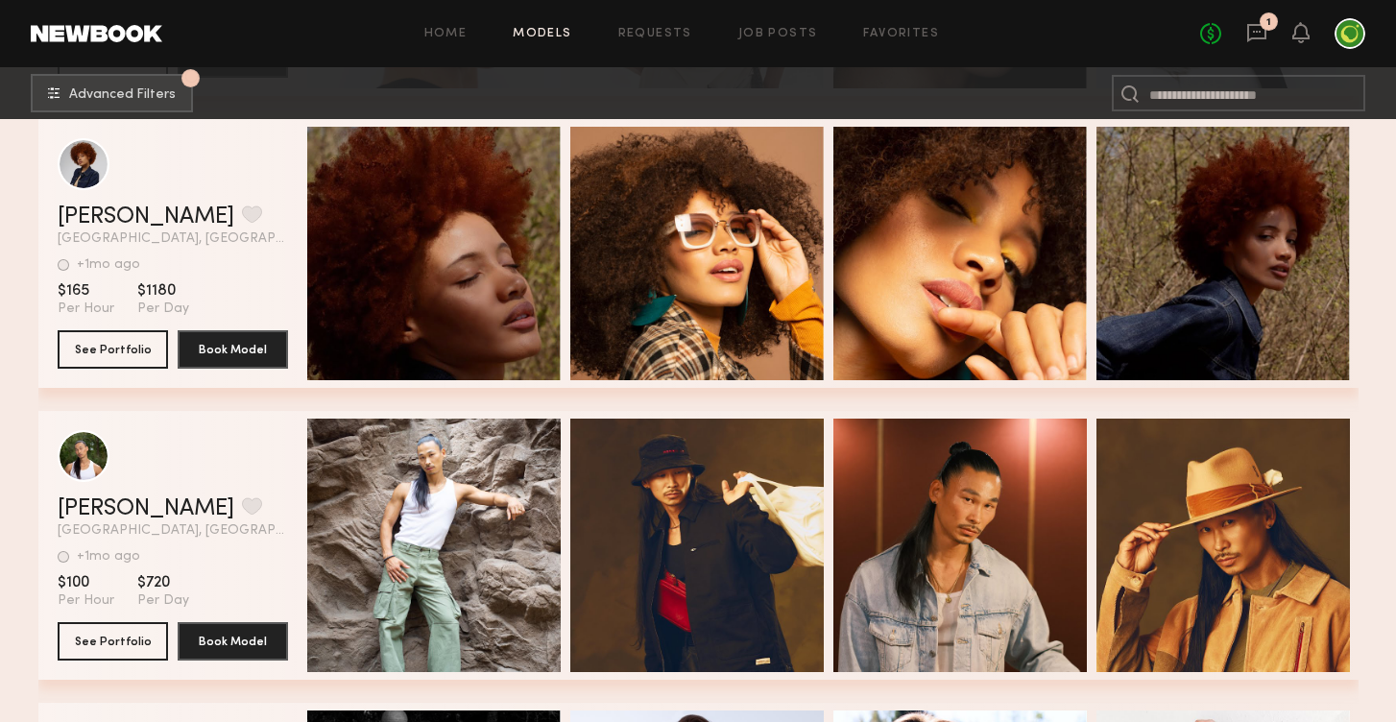
scroll to position [919, 0]
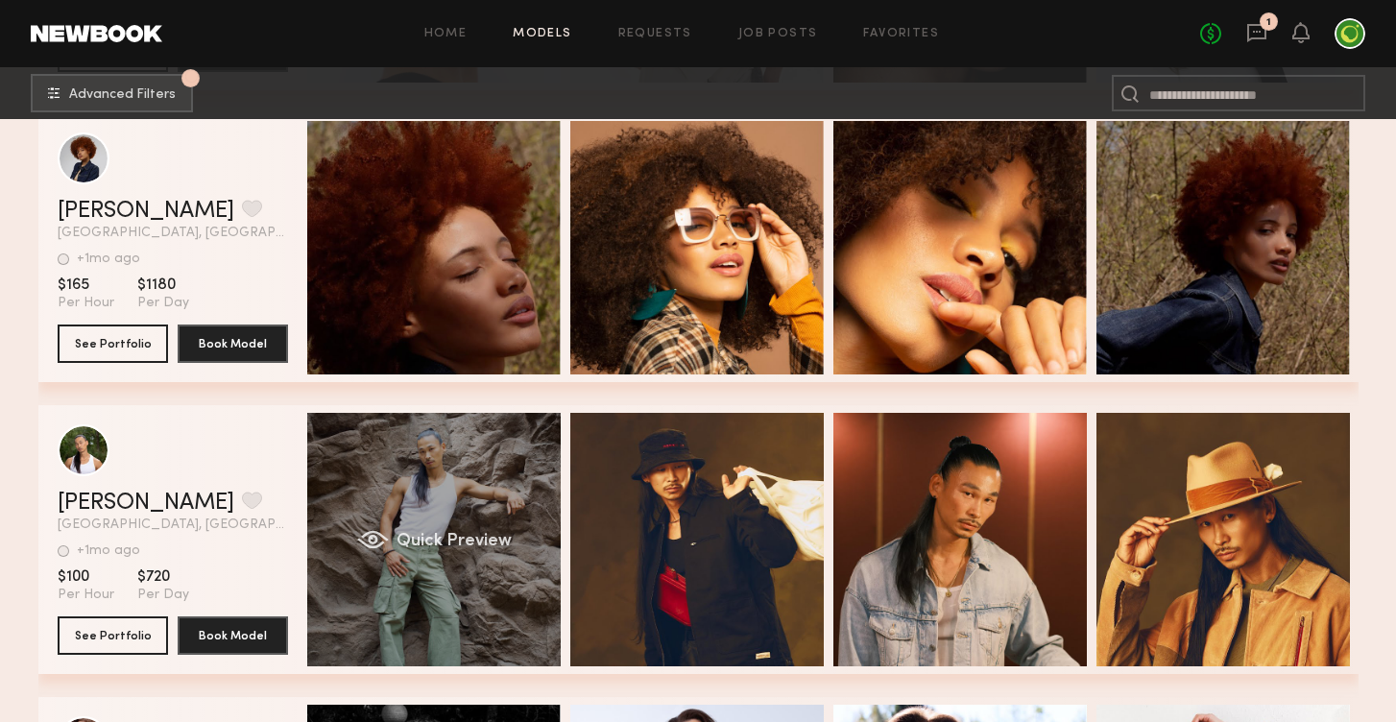
click at [418, 490] on div "Quick Preview" at bounding box center [434, 540] width 254 height 254
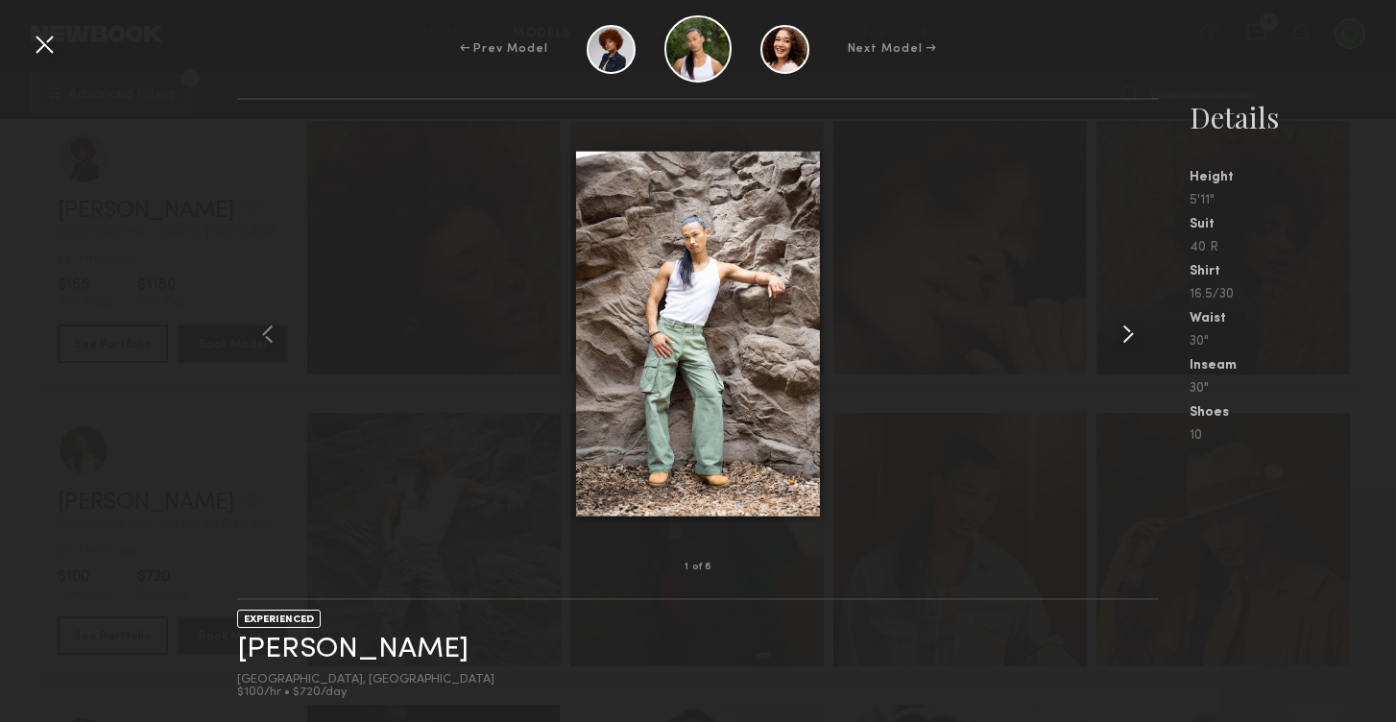
click at [1128, 334] on common-icon at bounding box center [1128, 334] width 31 height 31
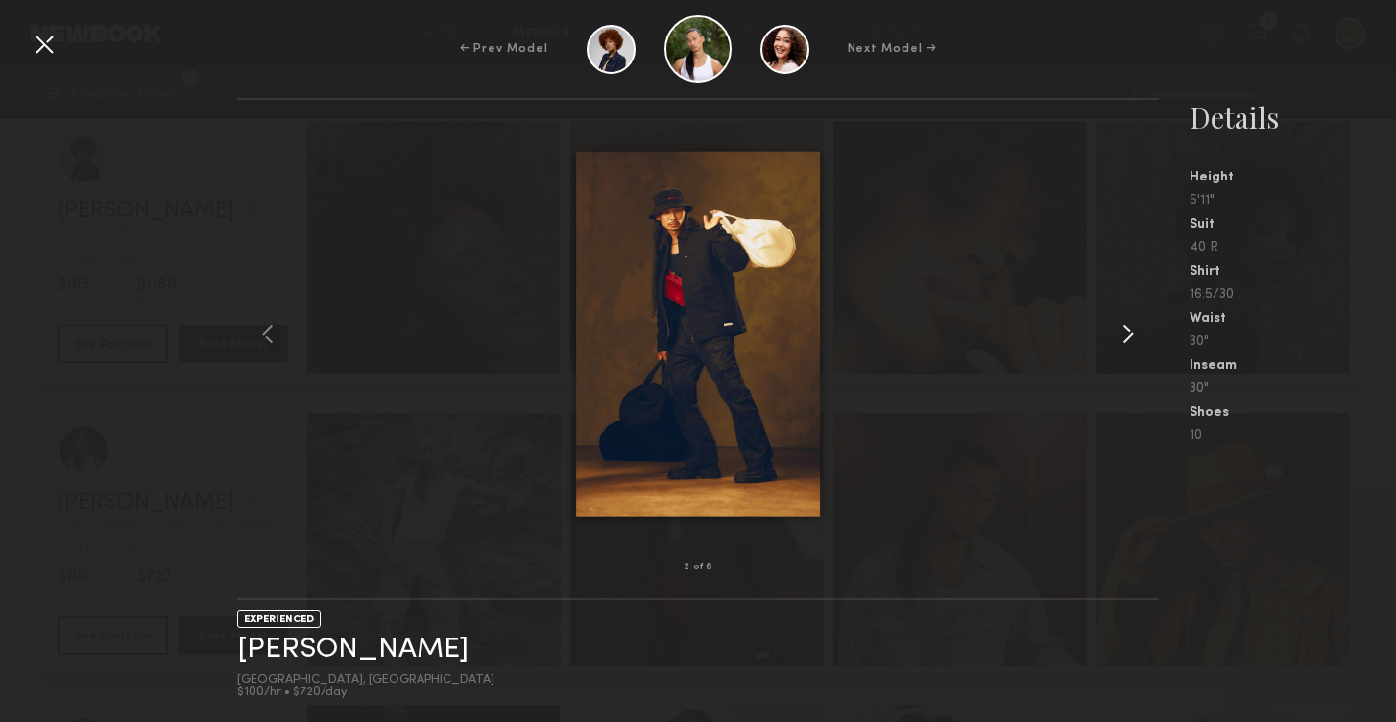
click at [1128, 334] on common-icon at bounding box center [1128, 334] width 31 height 31
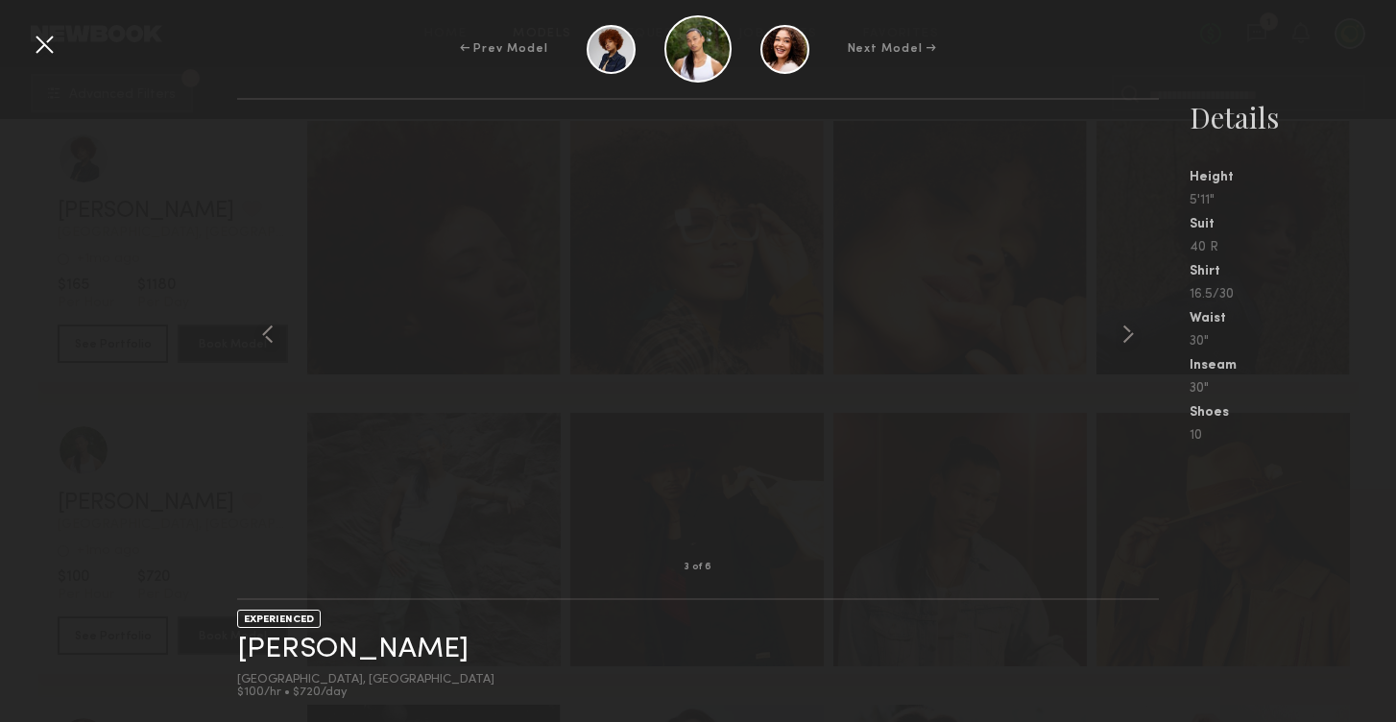
click at [48, 52] on div at bounding box center [44, 44] width 31 height 31
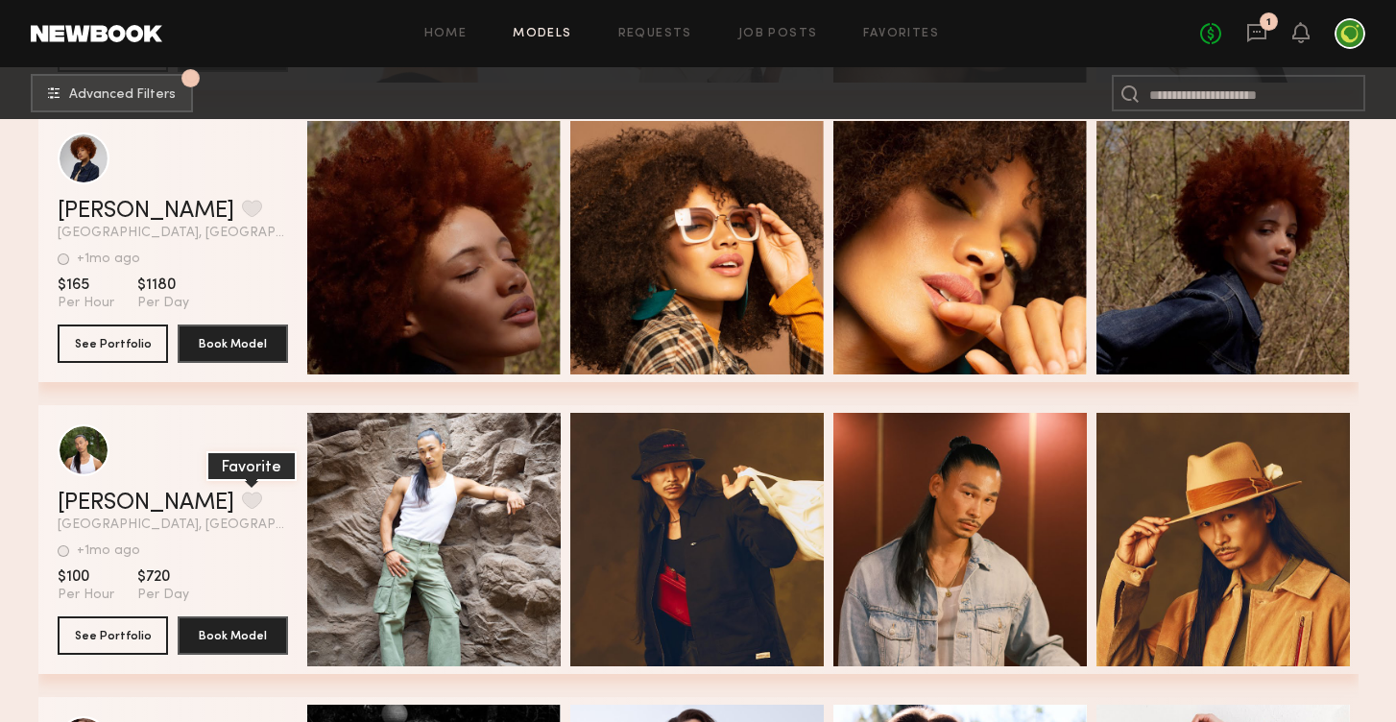
click at [242, 503] on button "grid" at bounding box center [252, 500] width 20 height 17
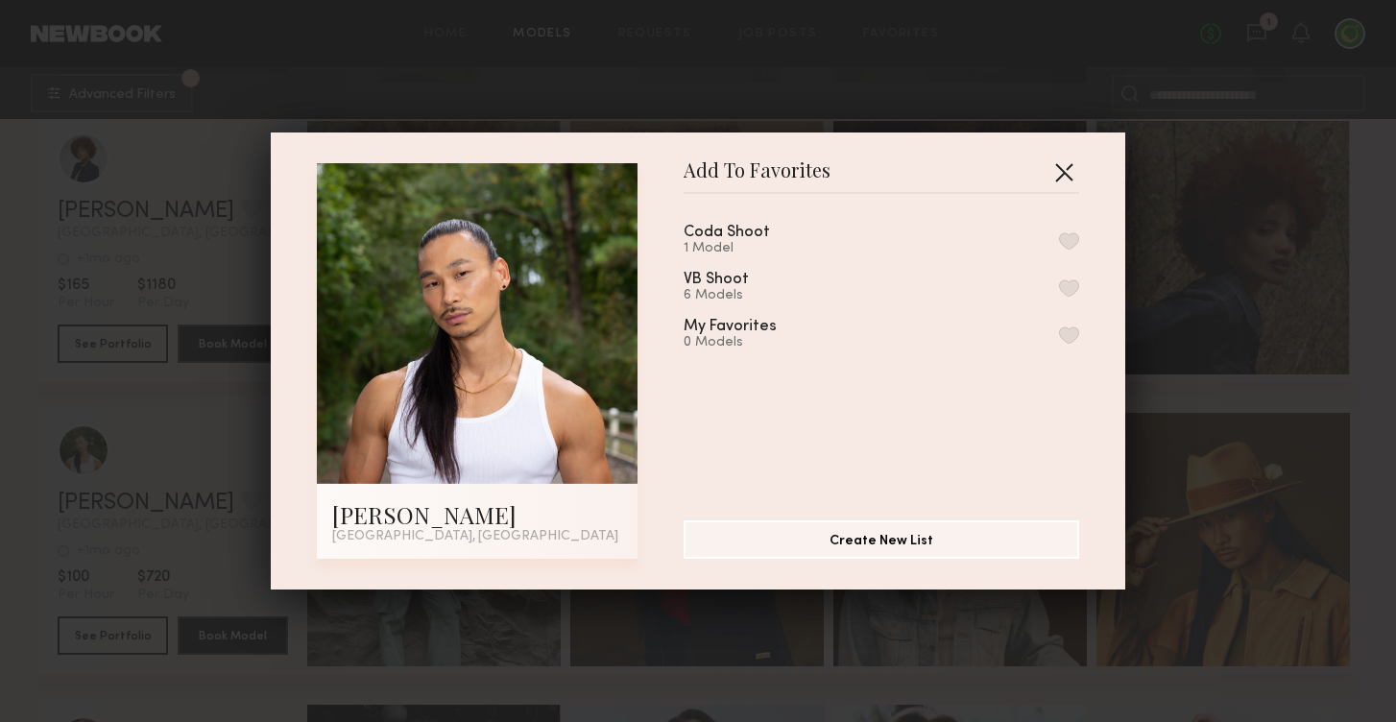
click at [1065, 176] on button "button" at bounding box center [1064, 172] width 31 height 31
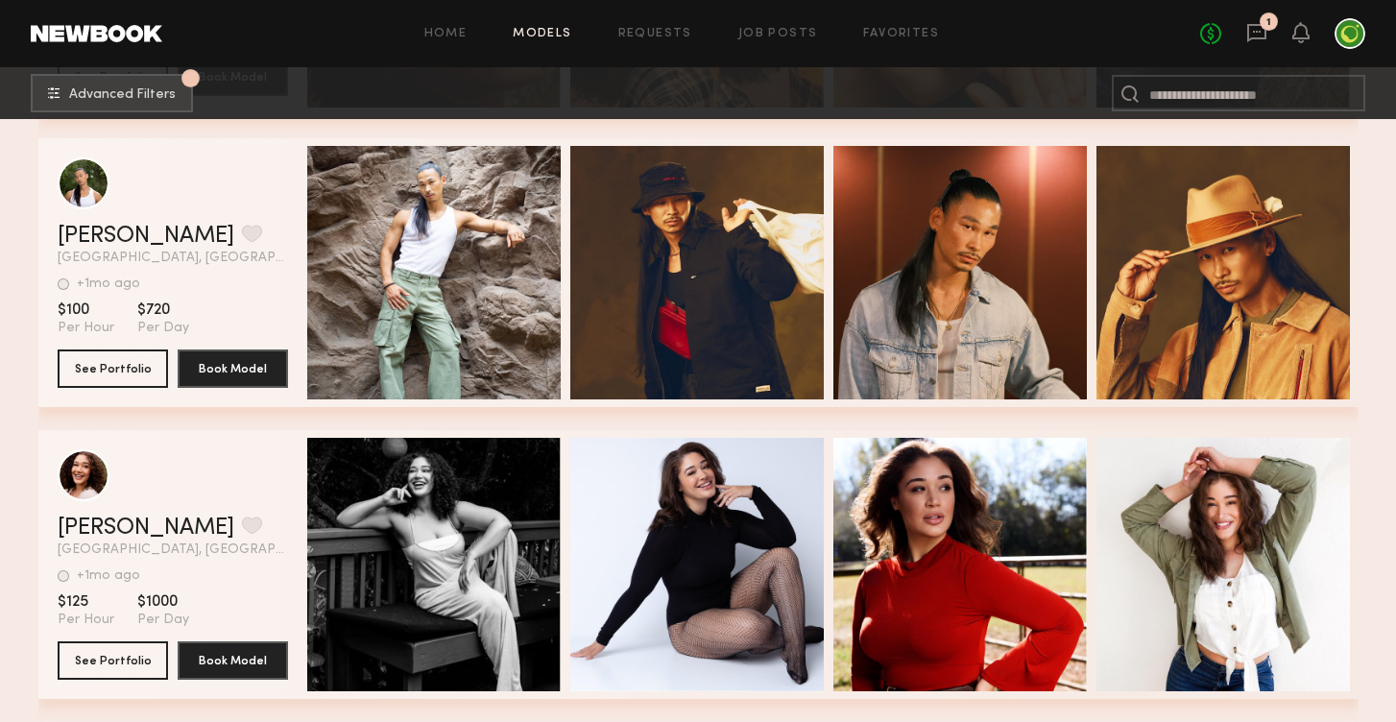
scroll to position [1294, 0]
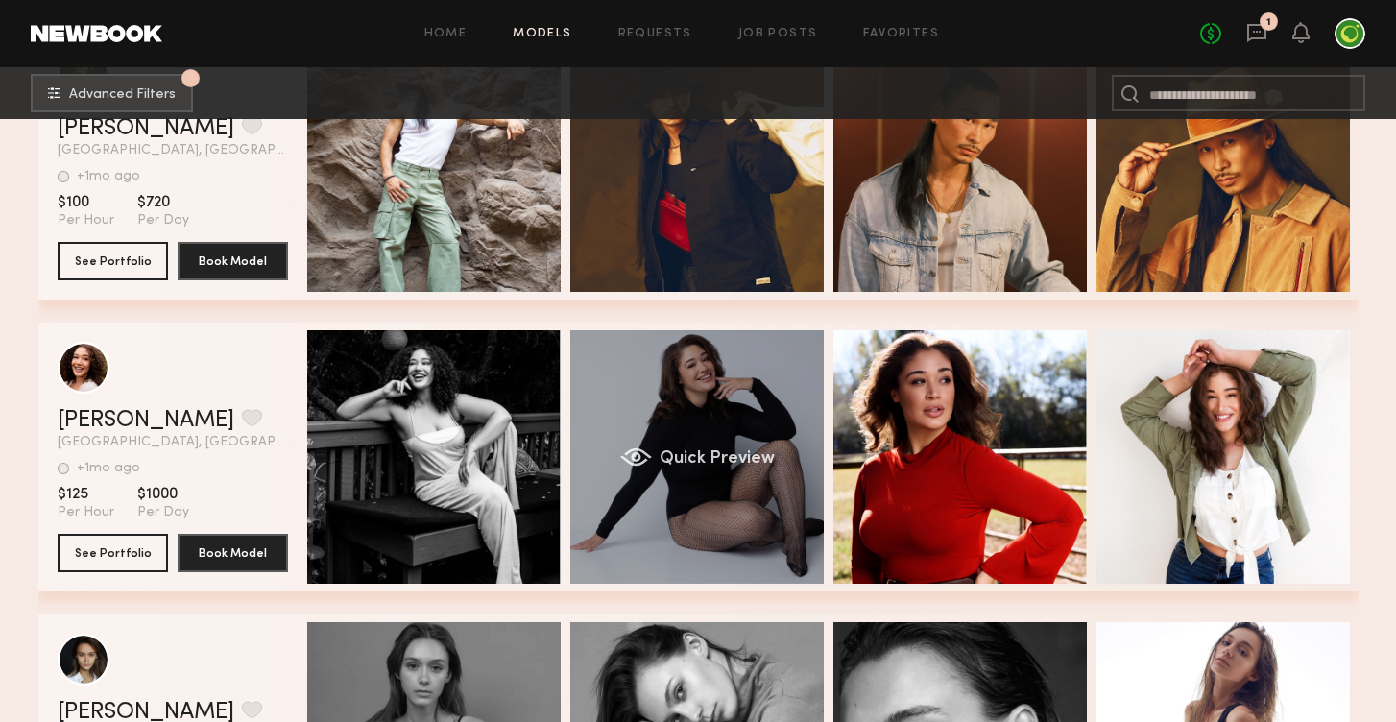
click at [678, 547] on div "Quick Preview" at bounding box center [697, 457] width 254 height 254
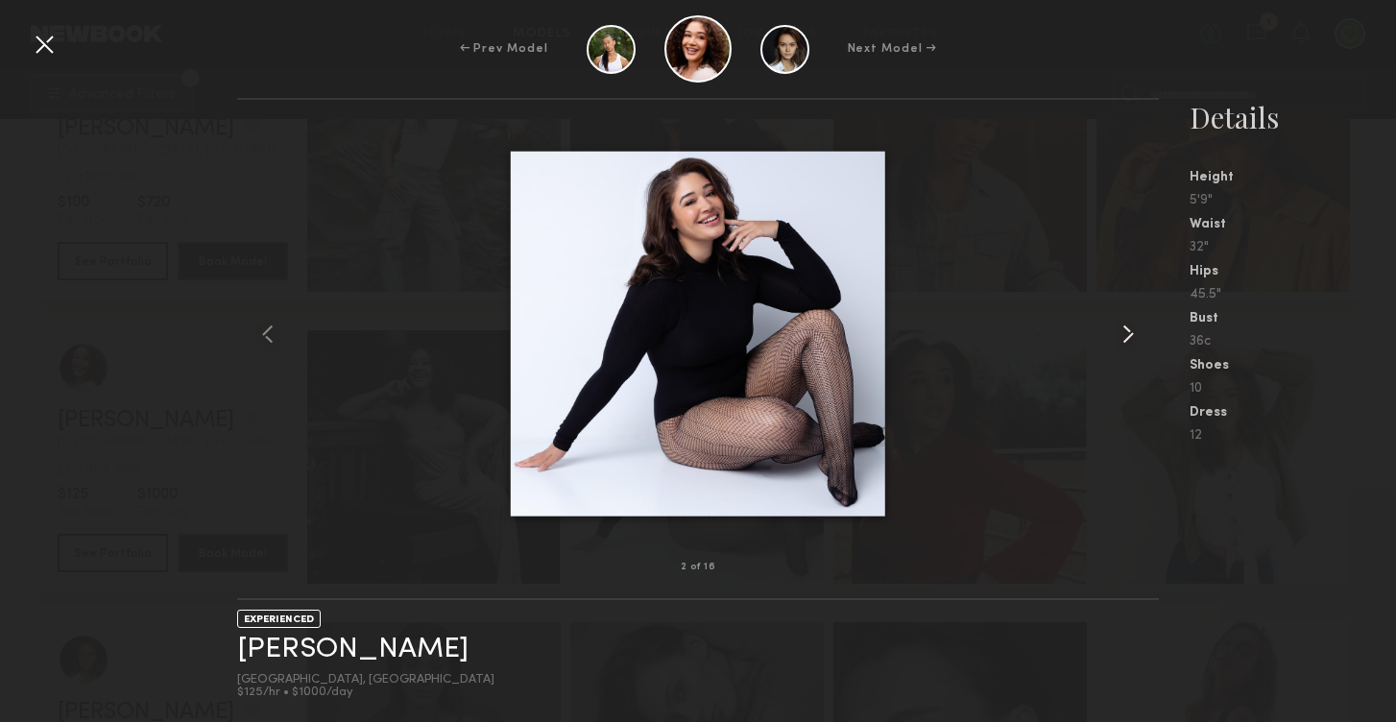
click at [1126, 337] on common-icon at bounding box center [1128, 334] width 31 height 31
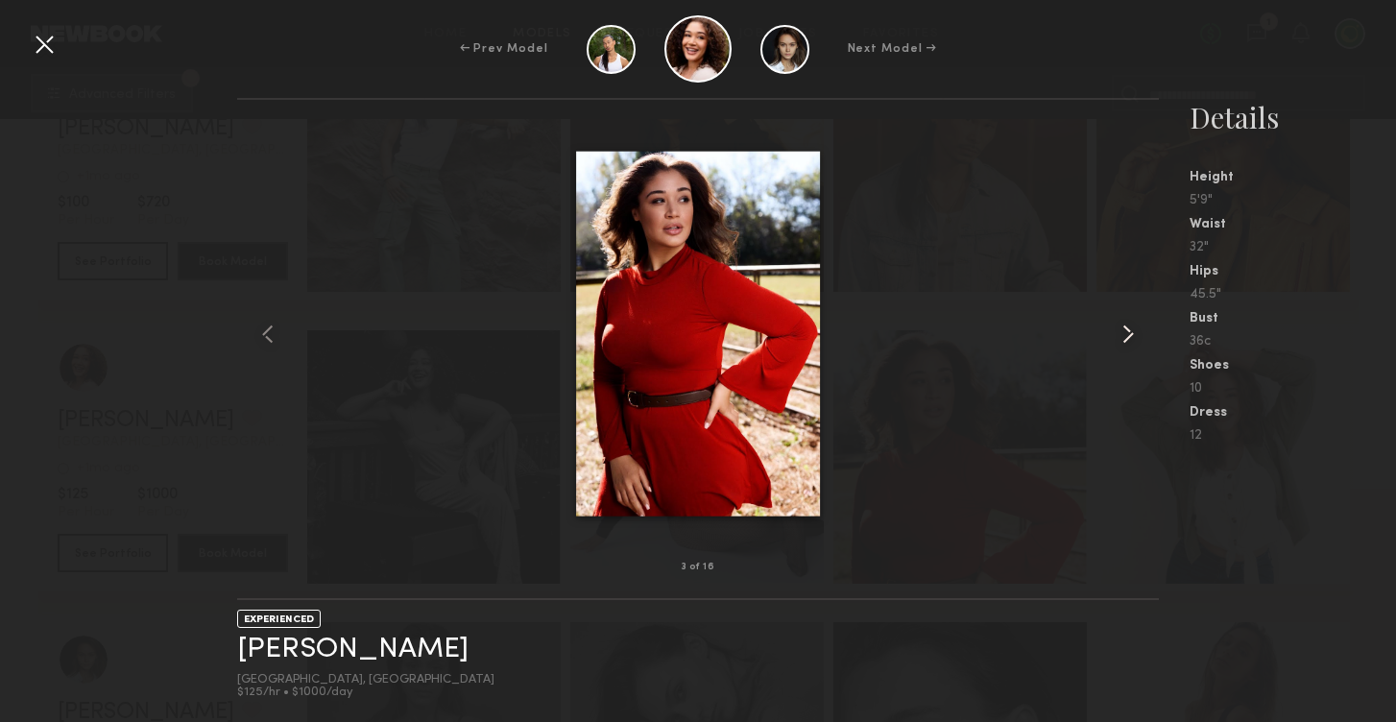
click at [1126, 337] on common-icon at bounding box center [1128, 334] width 31 height 31
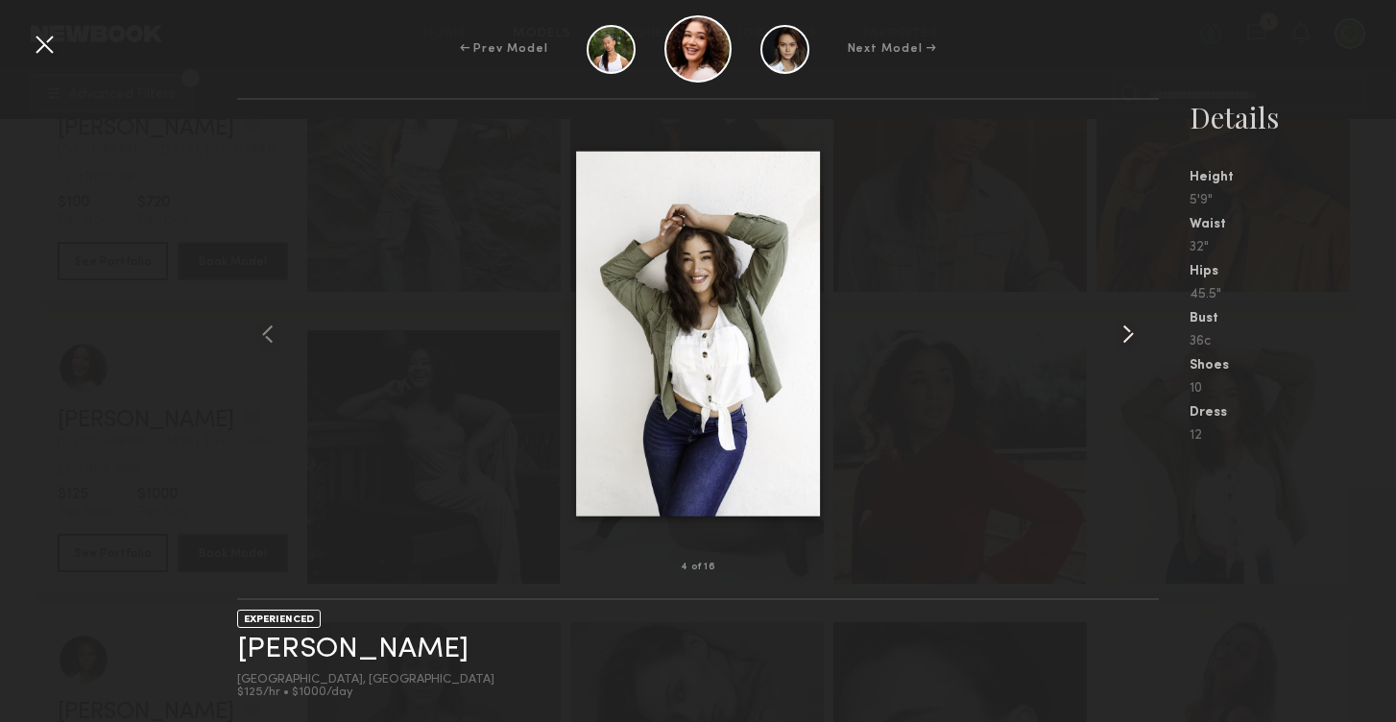
click at [1126, 337] on common-icon at bounding box center [1128, 334] width 31 height 31
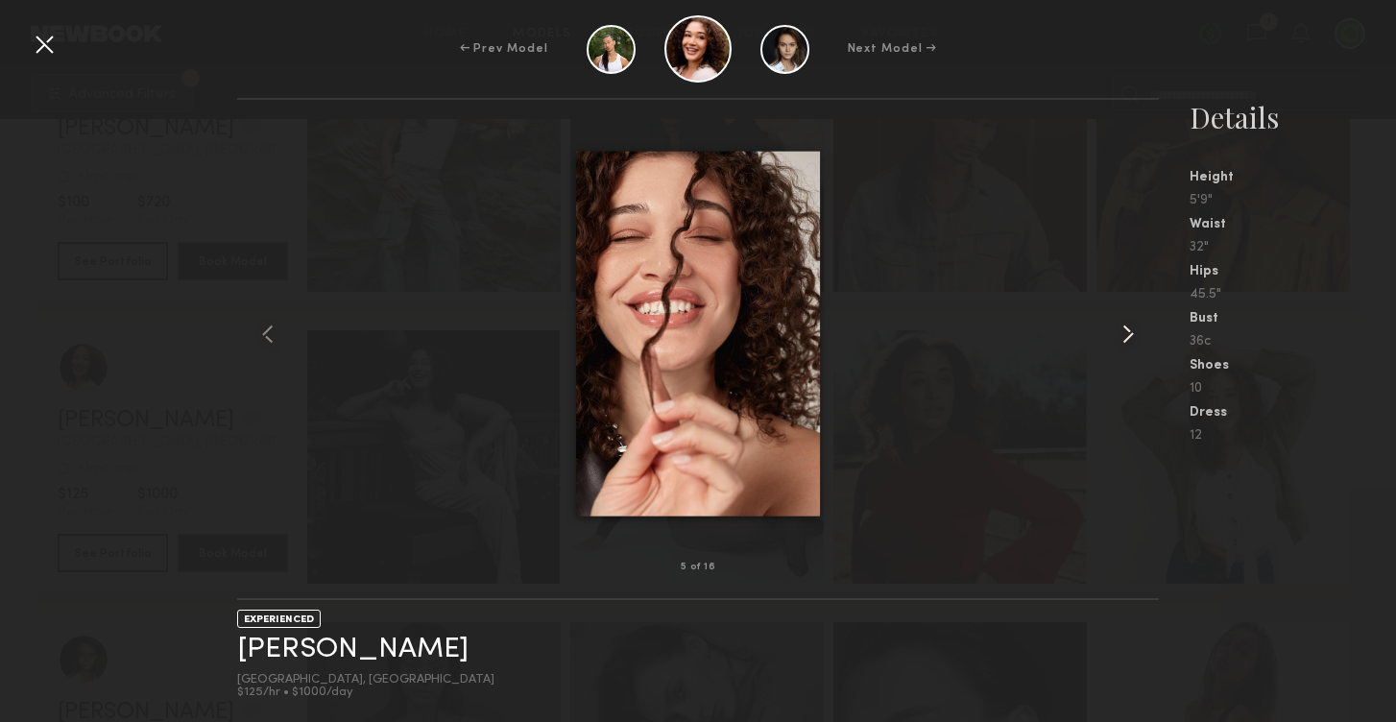
click at [1126, 337] on common-icon at bounding box center [1128, 334] width 31 height 31
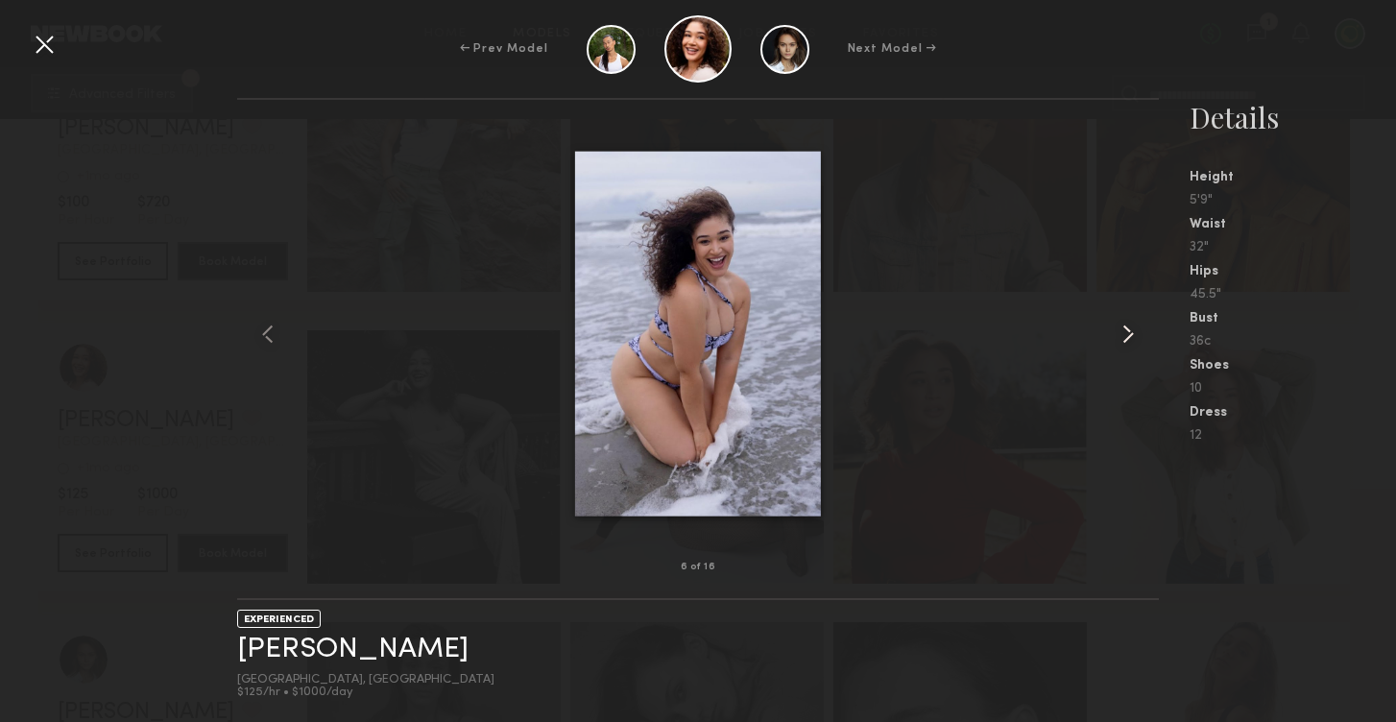
click at [1126, 337] on common-icon at bounding box center [1128, 334] width 31 height 31
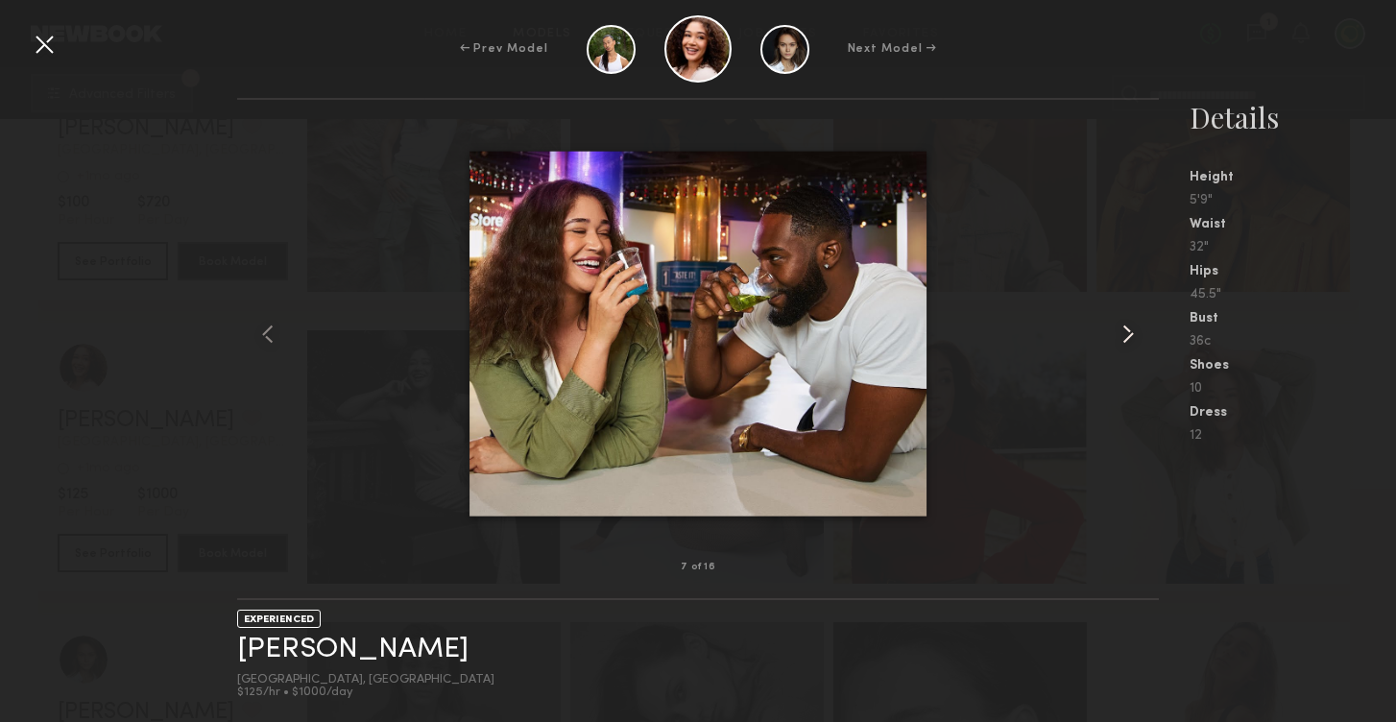
click at [1126, 337] on common-icon at bounding box center [1128, 334] width 31 height 31
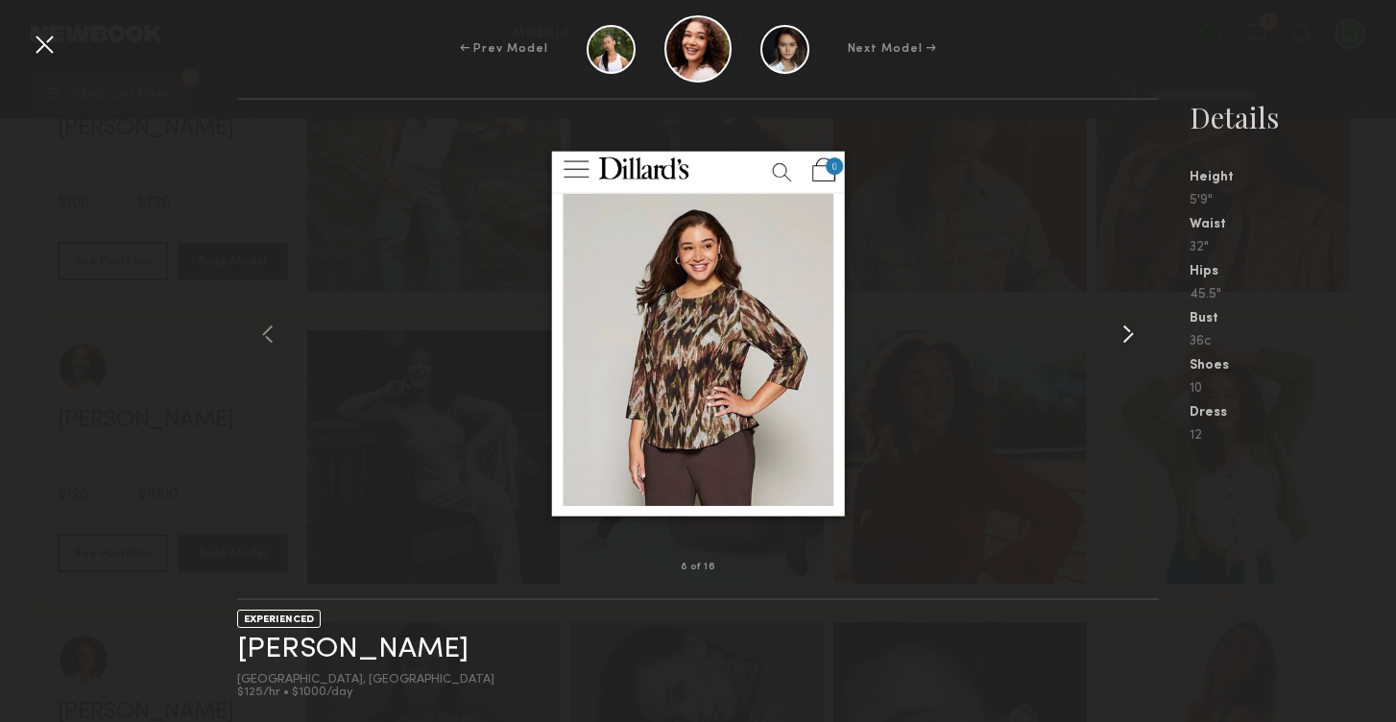
click at [1126, 337] on common-icon at bounding box center [1128, 334] width 31 height 31
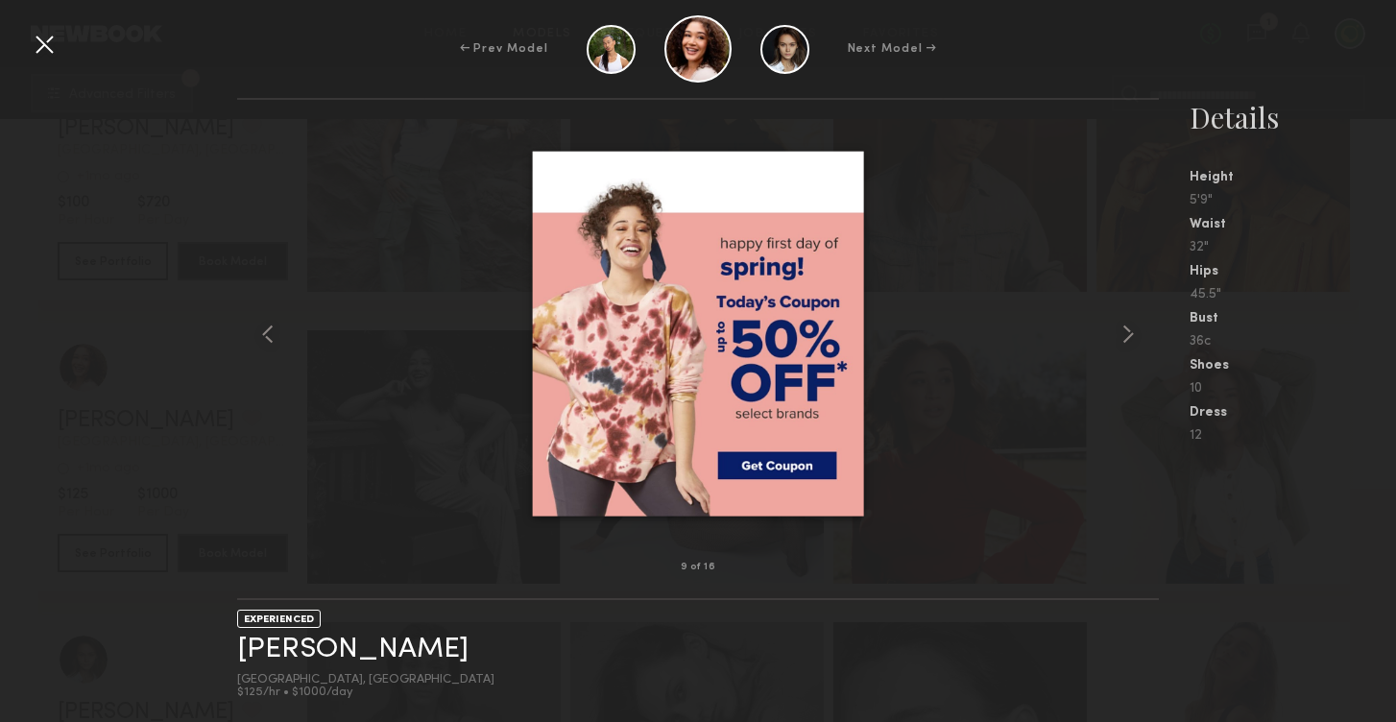
click at [37, 45] on div at bounding box center [44, 44] width 31 height 31
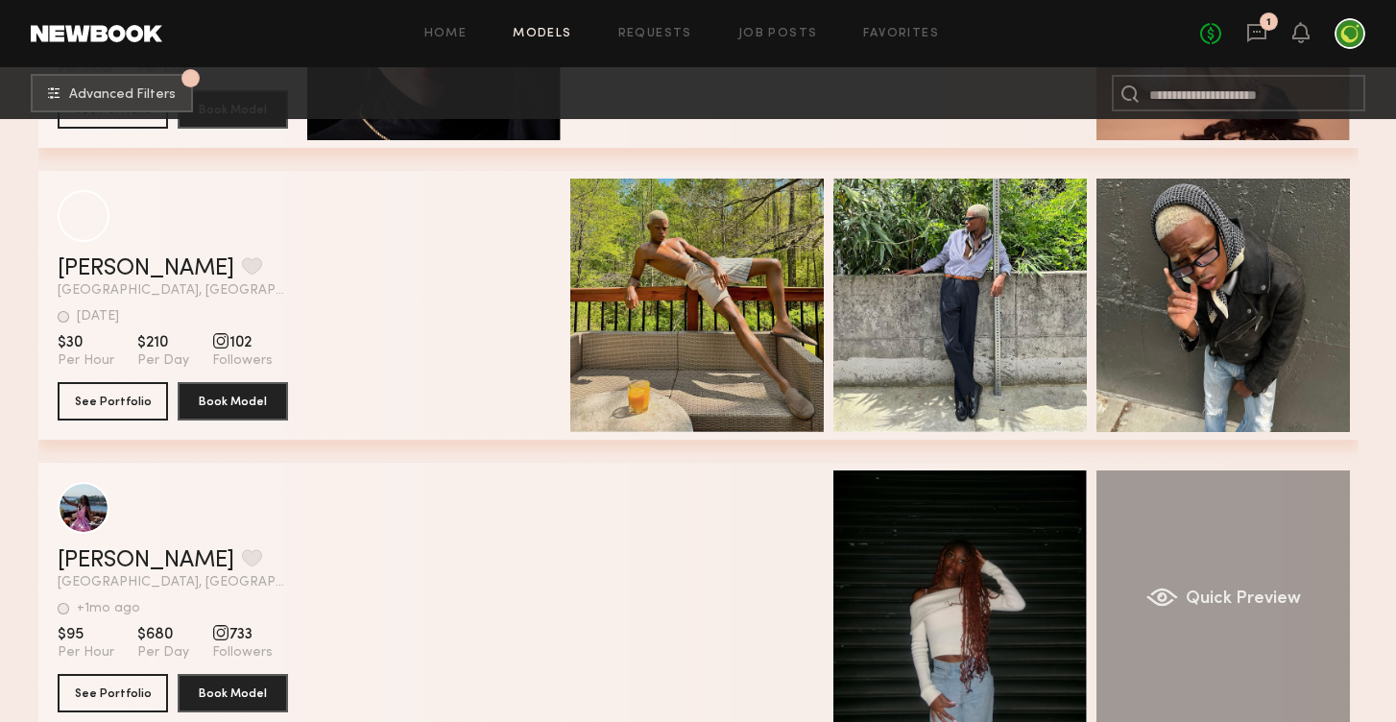
scroll to position [16919, 0]
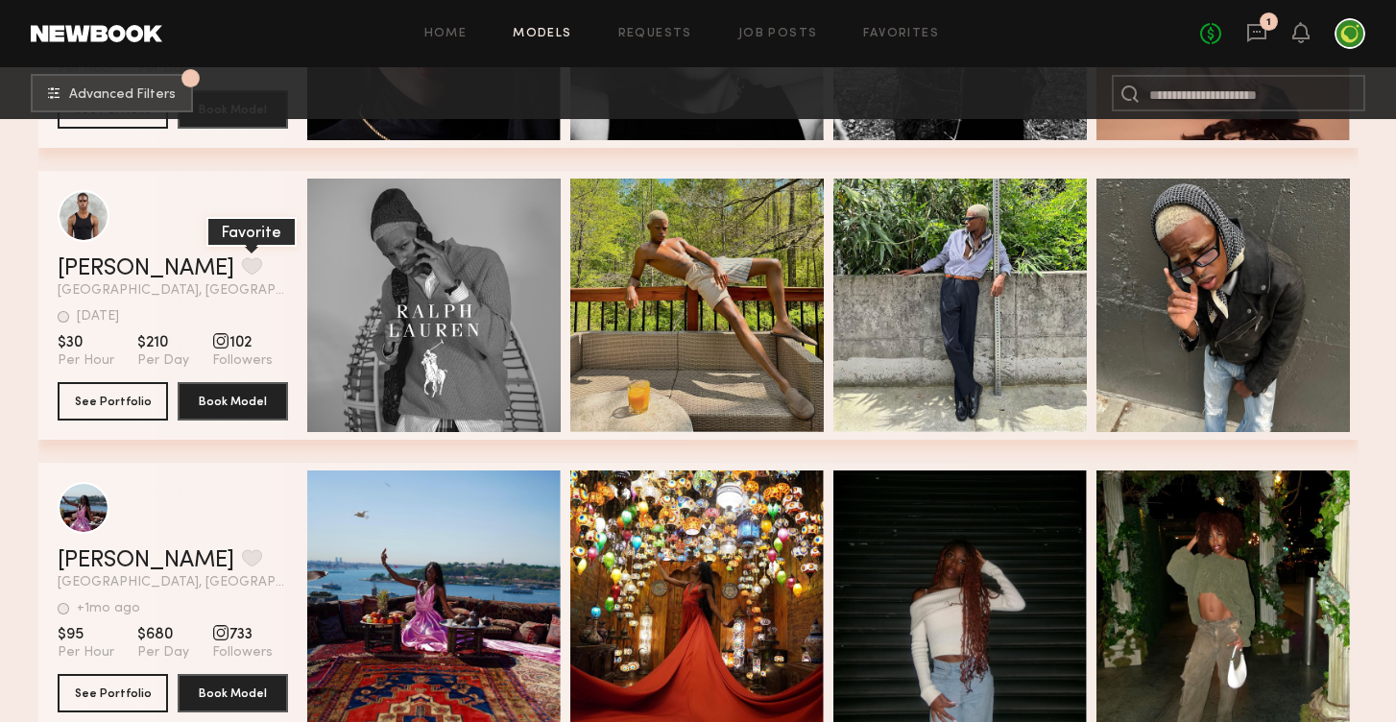
click at [242, 264] on button "grid" at bounding box center [252, 265] width 20 height 17
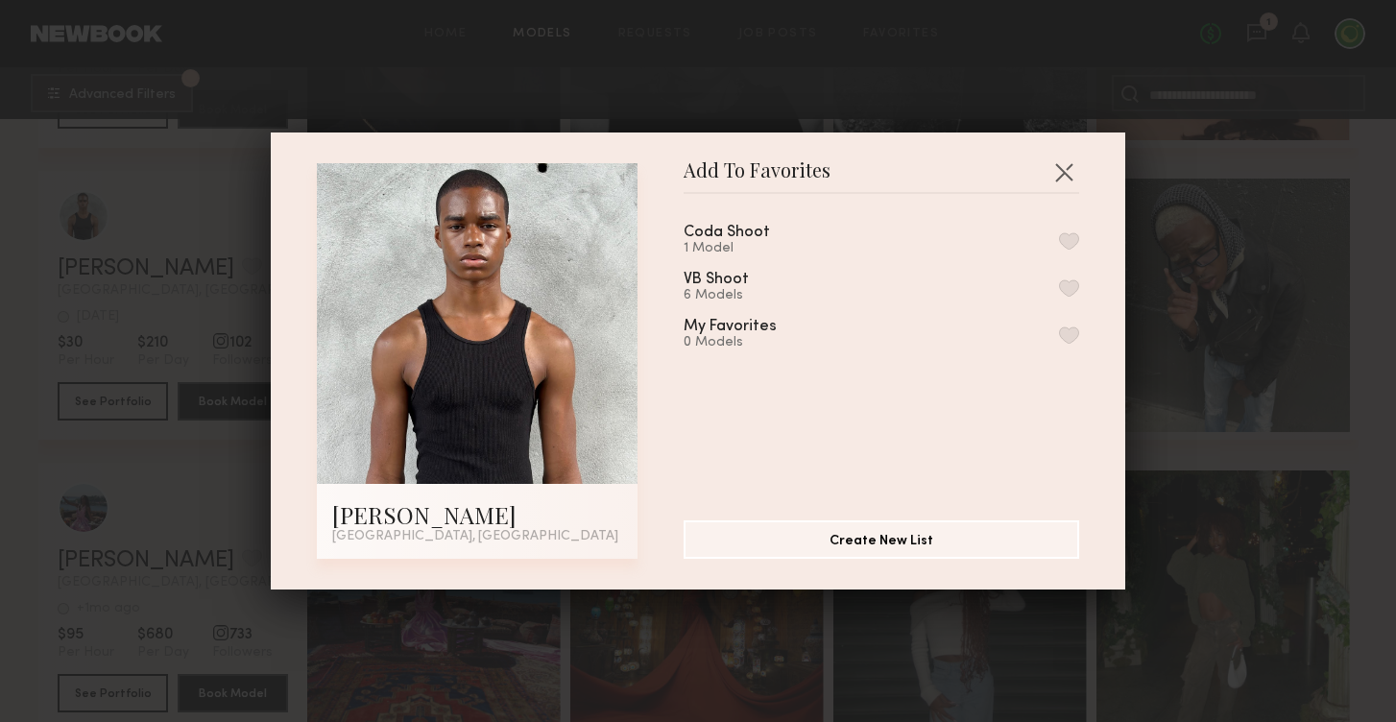
click at [1067, 240] on button "button" at bounding box center [1069, 240] width 20 height 17
click at [1064, 176] on button "button" at bounding box center [1064, 172] width 31 height 31
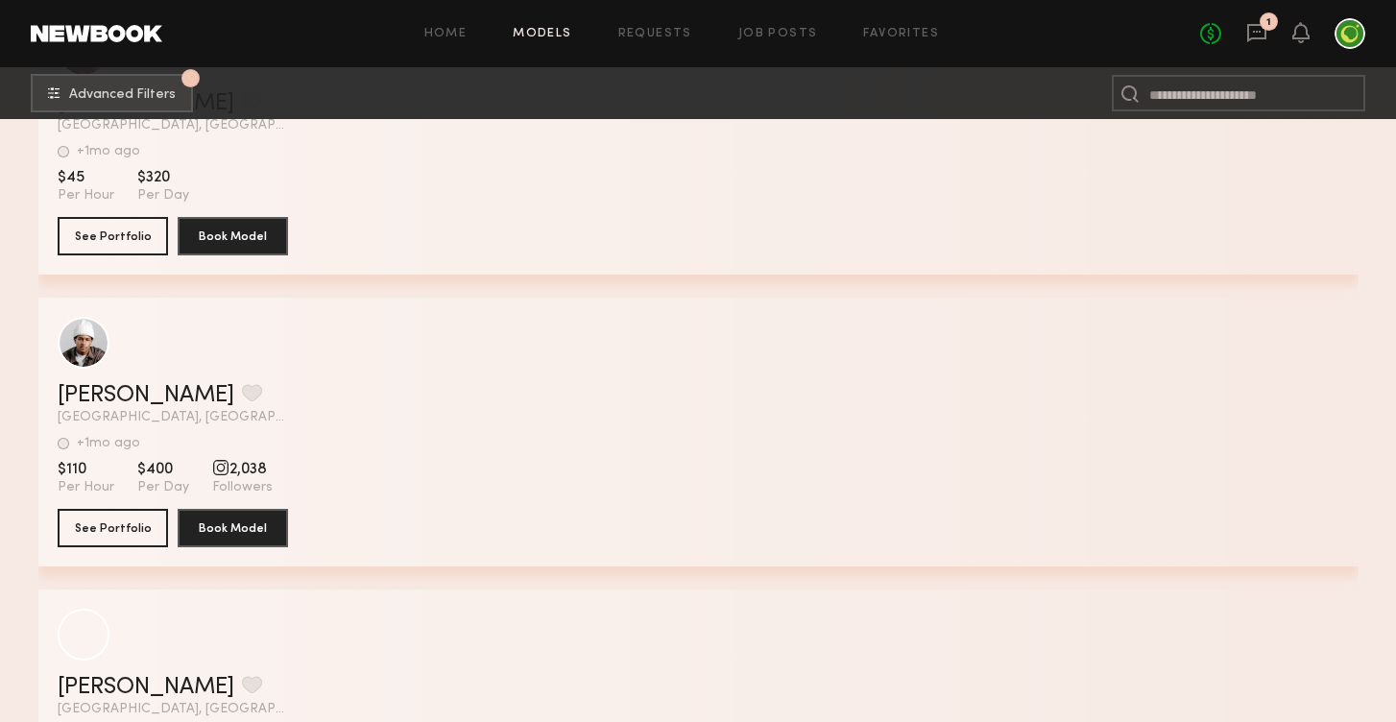
scroll to position [21174, 0]
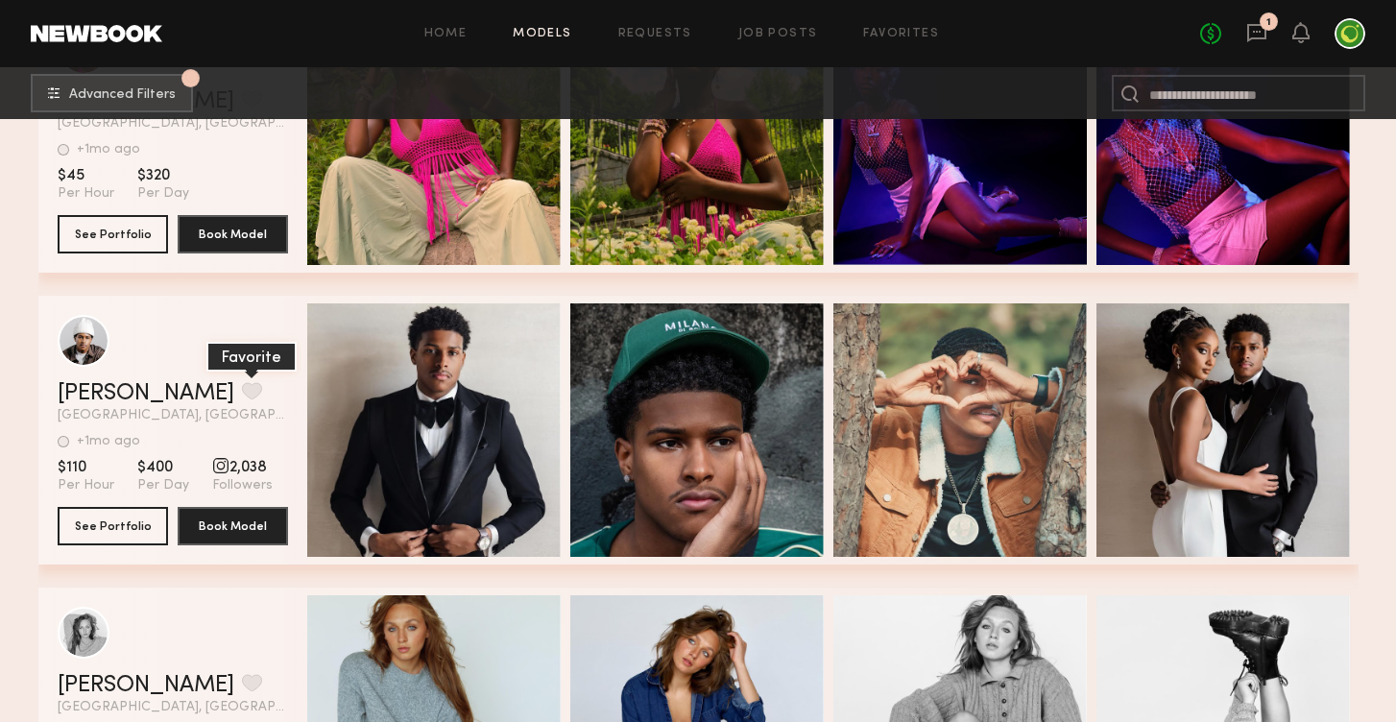
click at [242, 389] on button "grid" at bounding box center [252, 390] width 20 height 17
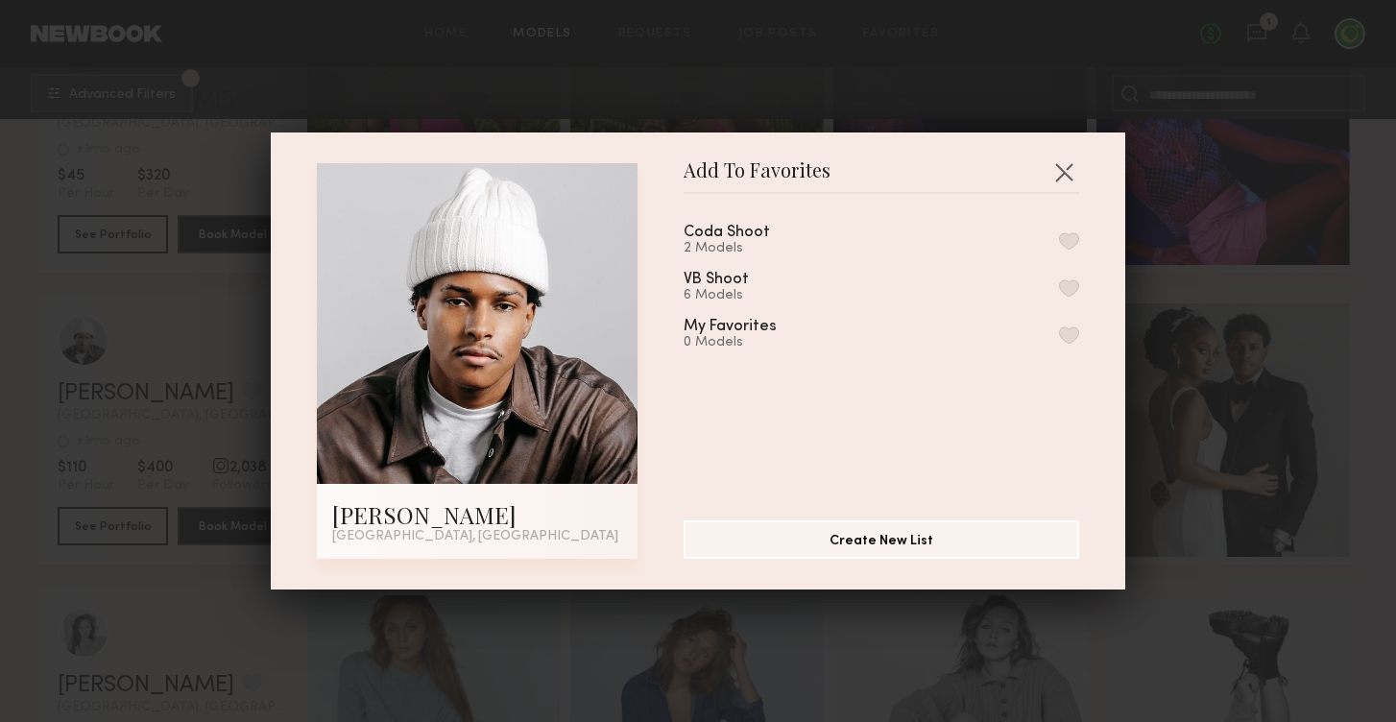
click at [1067, 234] on button "button" at bounding box center [1069, 240] width 20 height 17
click at [1065, 161] on button "button" at bounding box center [1064, 172] width 31 height 31
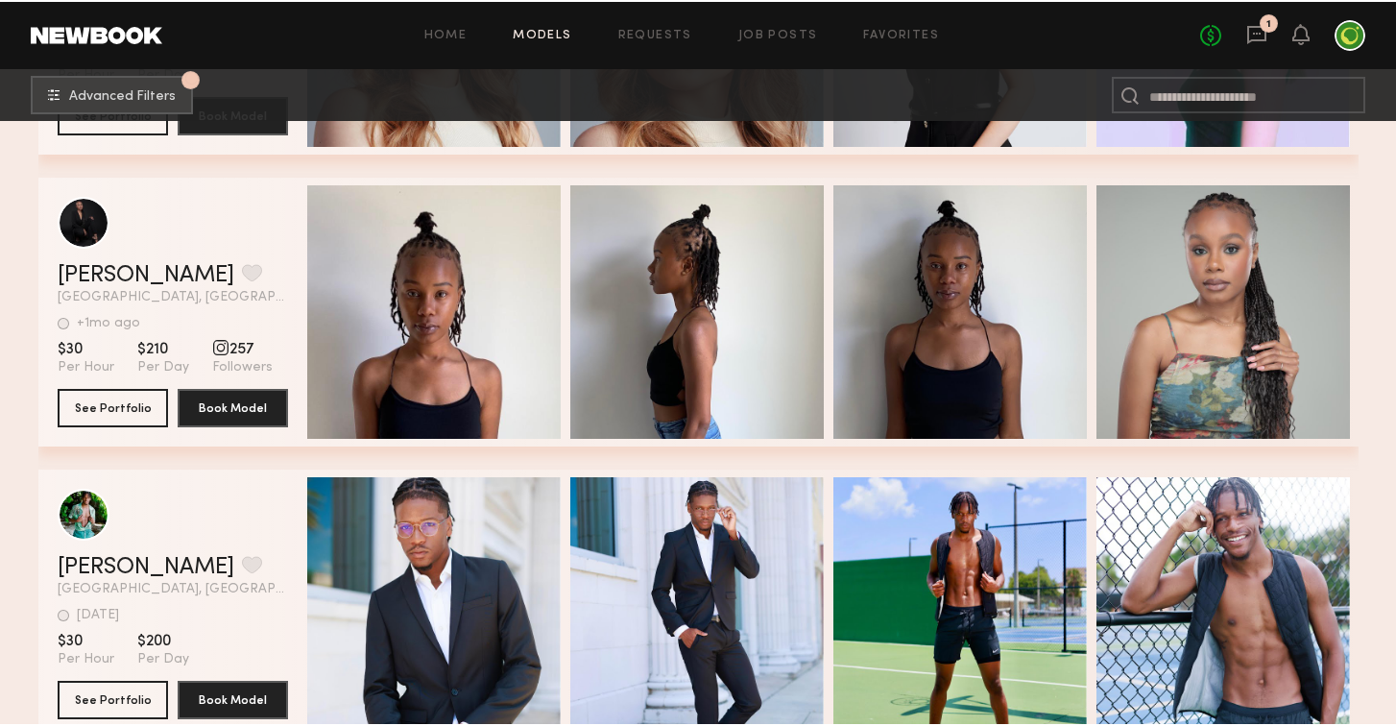
scroll to position [23355, 0]
